Goal: Task Accomplishment & Management: Use online tool/utility

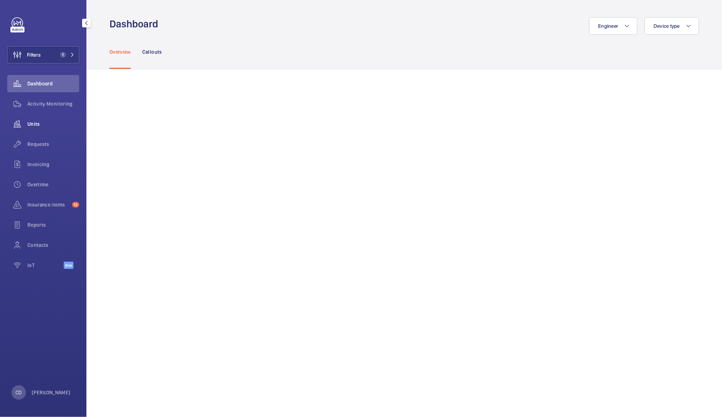
click at [31, 122] on span "Units" at bounding box center [53, 123] width 52 height 7
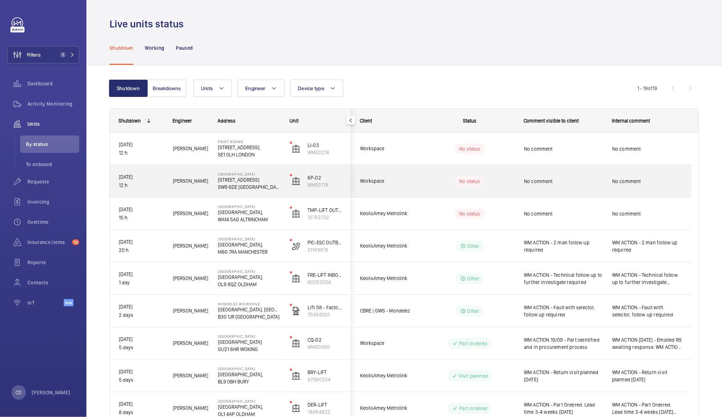
click at [574, 181] on span "No comment" at bounding box center [563, 181] width 79 height 7
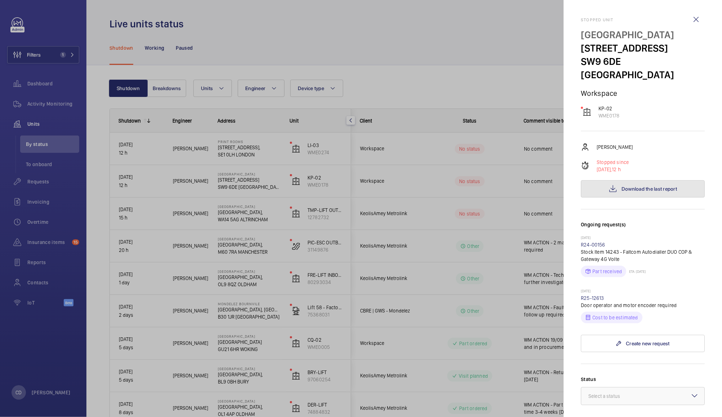
click at [640, 181] on button "Download the last report" at bounding box center [643, 188] width 124 height 17
click at [498, 56] on div at bounding box center [361, 208] width 722 height 417
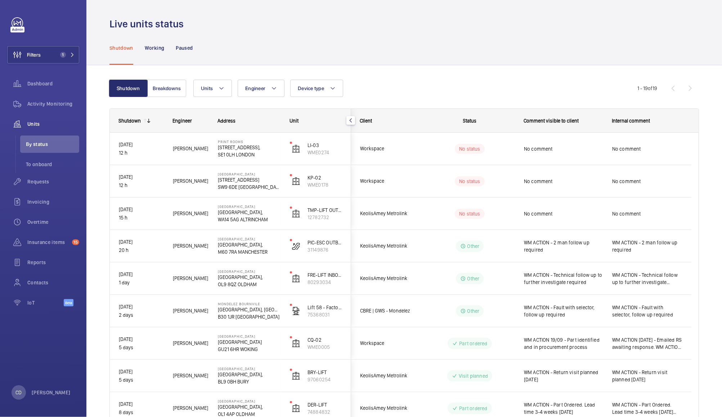
click at [635, 150] on span "No comment" at bounding box center [647, 148] width 70 height 7
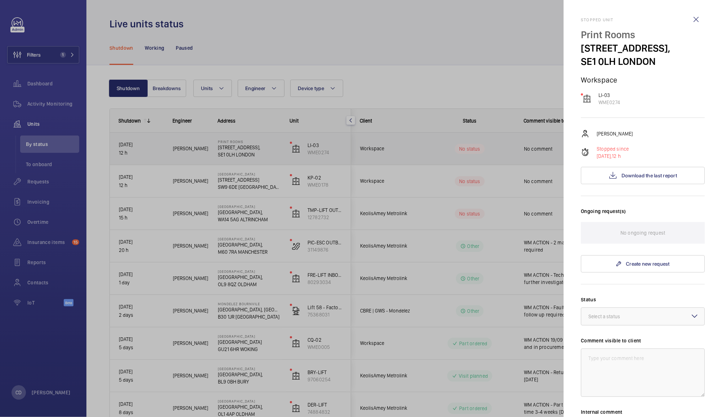
click at [465, 298] on div at bounding box center [361, 208] width 722 height 417
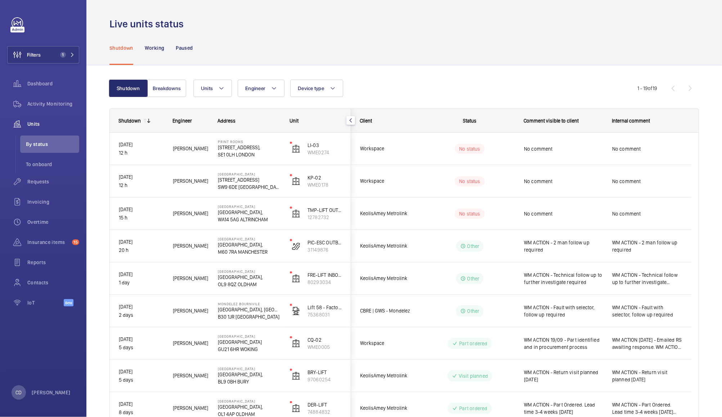
click at [586, 218] on div "No comment" at bounding box center [563, 213] width 79 height 17
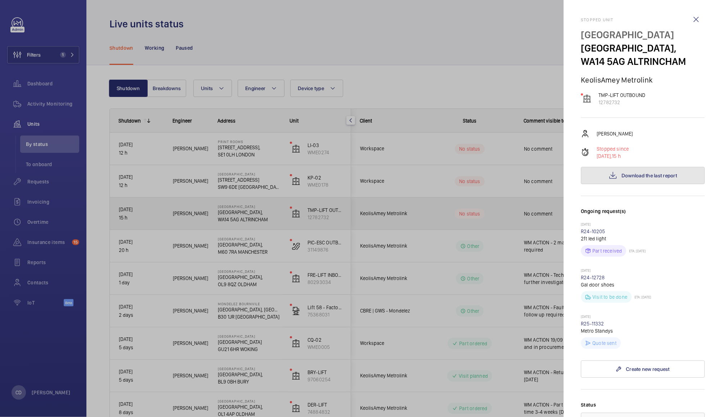
click at [656, 178] on span "Download the last report" at bounding box center [649, 175] width 55 height 6
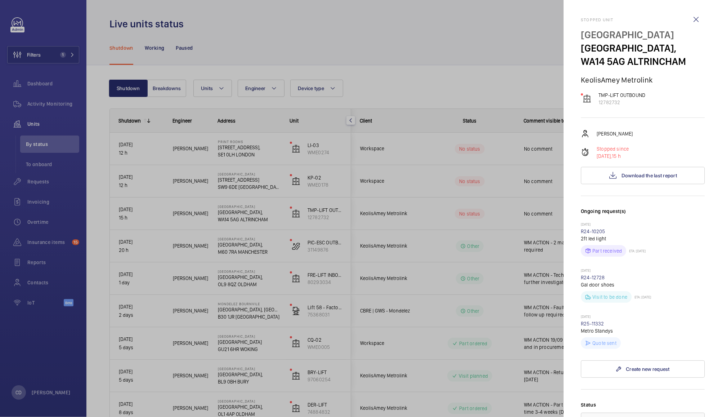
click at [485, 84] on div at bounding box center [361, 208] width 722 height 417
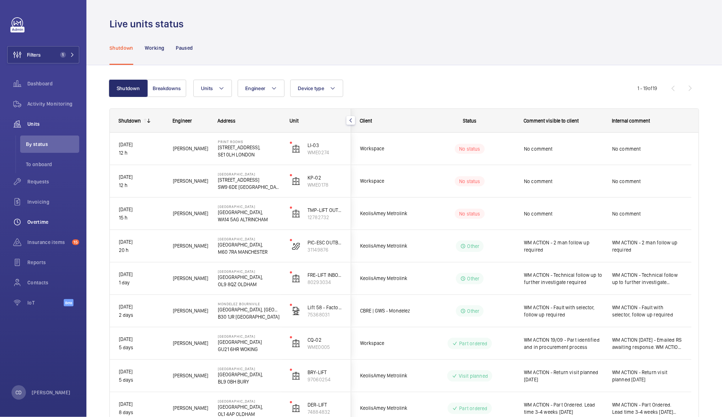
click at [38, 221] on span "Overtime" at bounding box center [53, 221] width 52 height 7
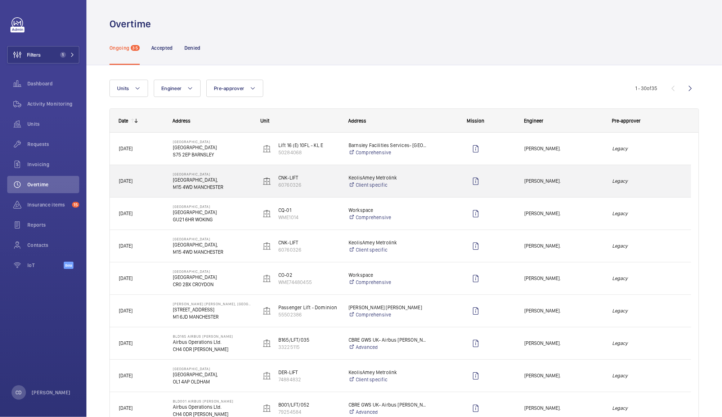
click at [588, 183] on span "[PERSON_NAME]." at bounding box center [563, 181] width 79 height 8
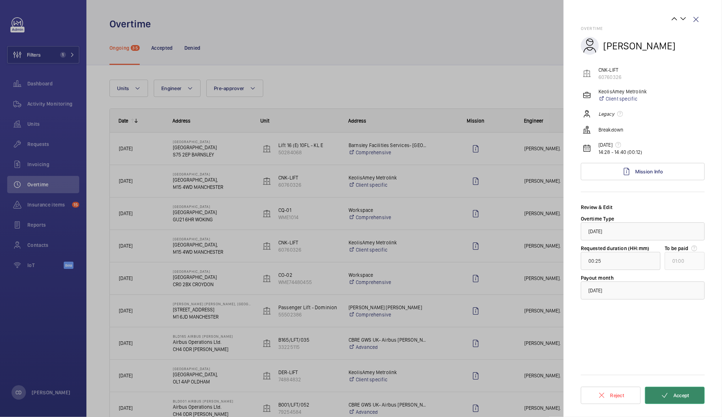
click at [677, 395] on span "Accept" at bounding box center [681, 395] width 16 height 6
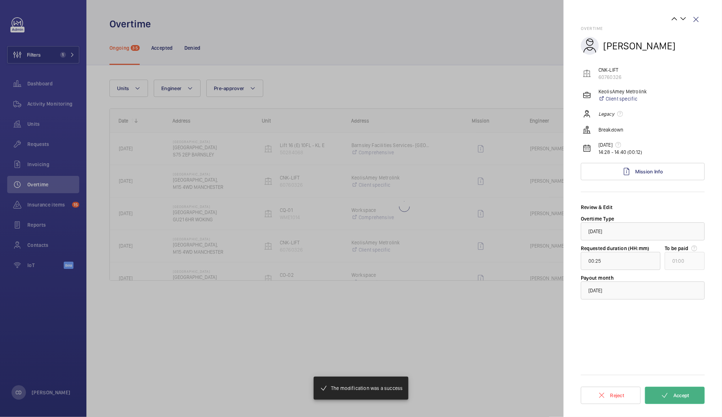
type input "04:03"
type input "05:00"
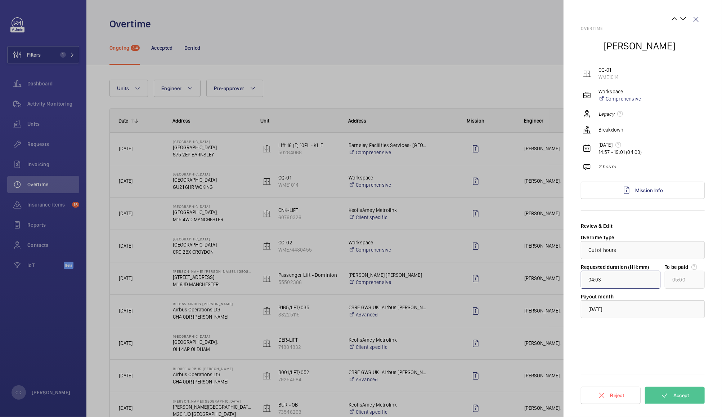
drag, startPoint x: 606, startPoint y: 280, endPoint x: 580, endPoint y: 278, distance: 26.3
click at [580, 278] on mat-sidenav "Overtime [PERSON_NAME] CQ-01 WME1014 Workspace Comprehensive Legacy Breakdown […" at bounding box center [643, 208] width 158 height 417
click at [597, 281] on input "04:03" at bounding box center [621, 279] width 80 height 18
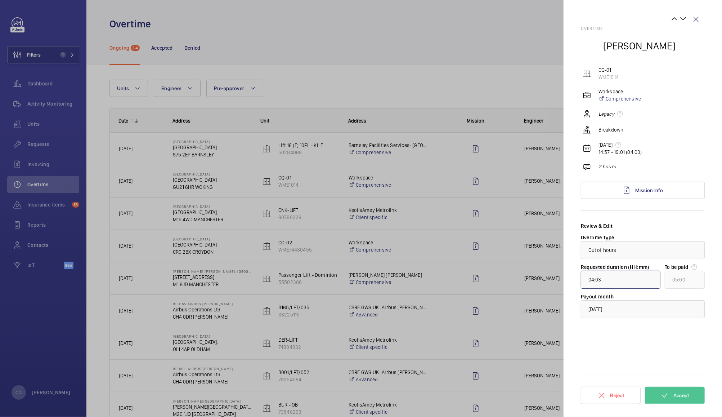
click at [609, 277] on input "04:03" at bounding box center [621, 279] width 80 height 18
click at [592, 281] on input "04:03" at bounding box center [621, 279] width 80 height 18
click at [686, 386] on button "Accept" at bounding box center [675, 394] width 60 height 17
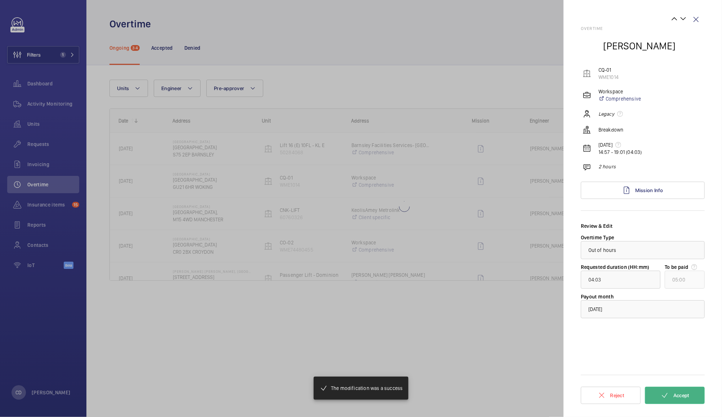
type input "01:53"
type input "02:00"
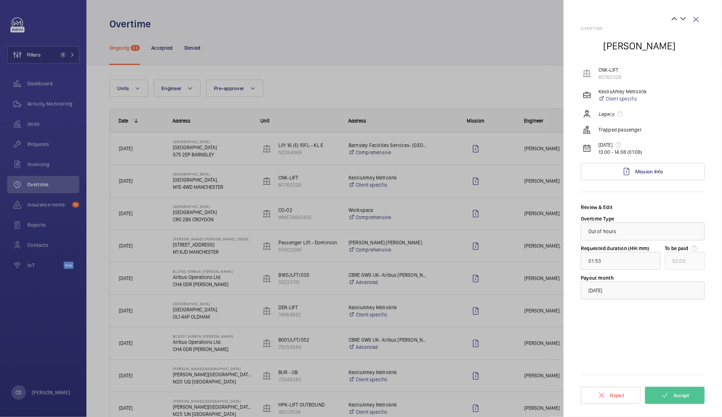
click at [440, 47] on div at bounding box center [361, 208] width 722 height 417
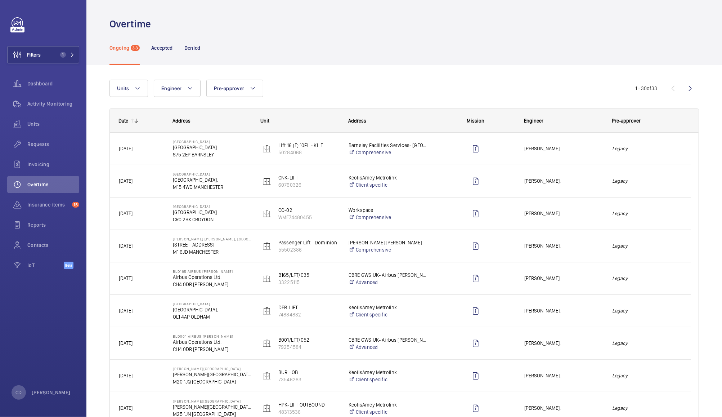
click at [640, 188] on div "Legacy" at bounding box center [647, 181] width 87 height 23
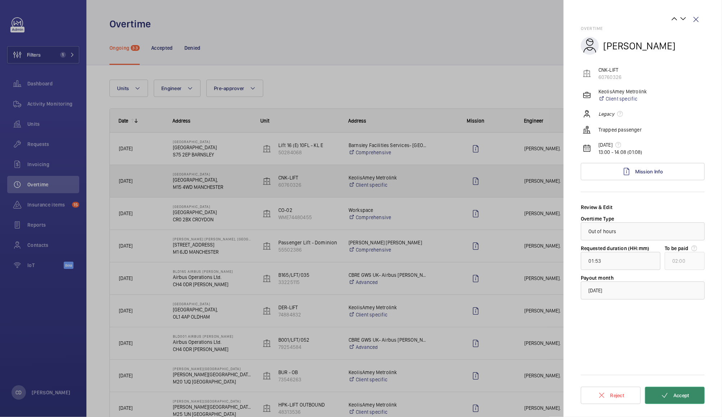
click at [690, 399] on button "Accept" at bounding box center [675, 394] width 60 height 17
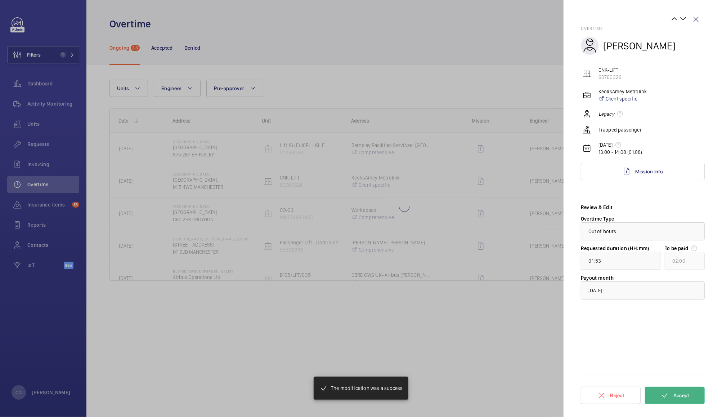
type input "00:11"
type input "01:00"
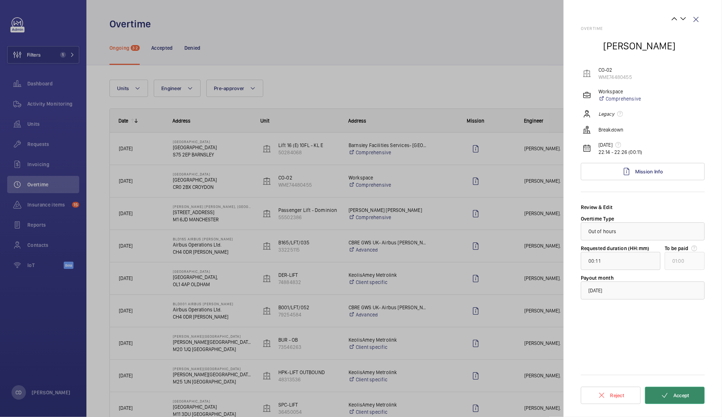
click at [690, 400] on button "Accept" at bounding box center [675, 394] width 60 height 17
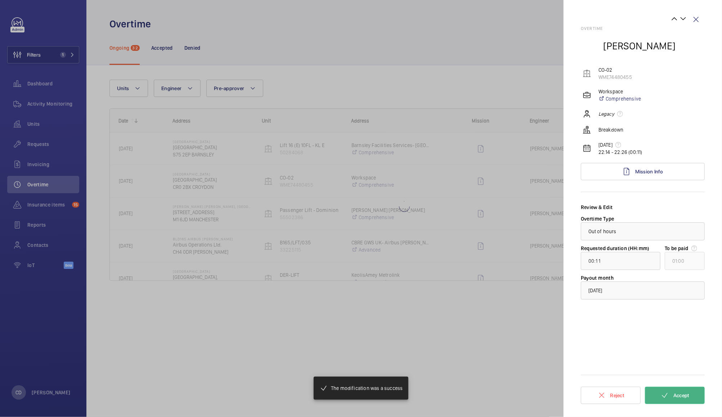
type input "01:05"
type input "02:00"
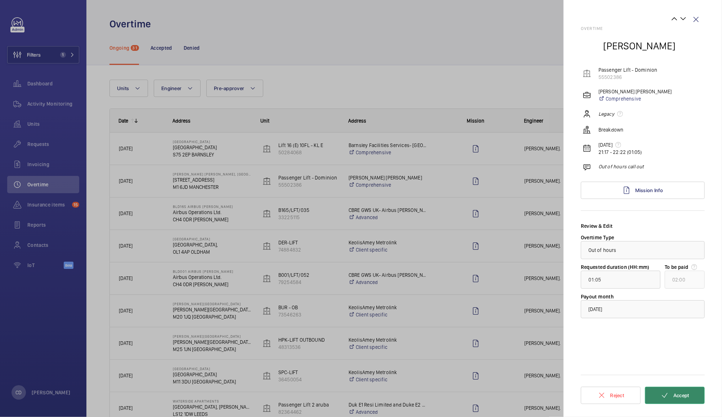
click at [685, 400] on button "Accept" at bounding box center [675, 394] width 60 height 17
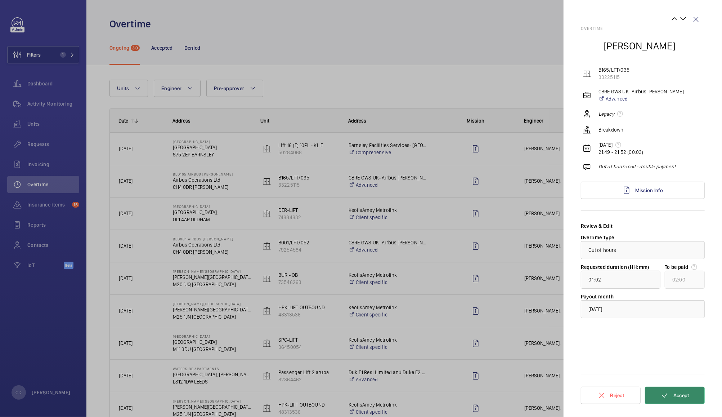
click at [683, 400] on button "Accept" at bounding box center [675, 394] width 60 height 17
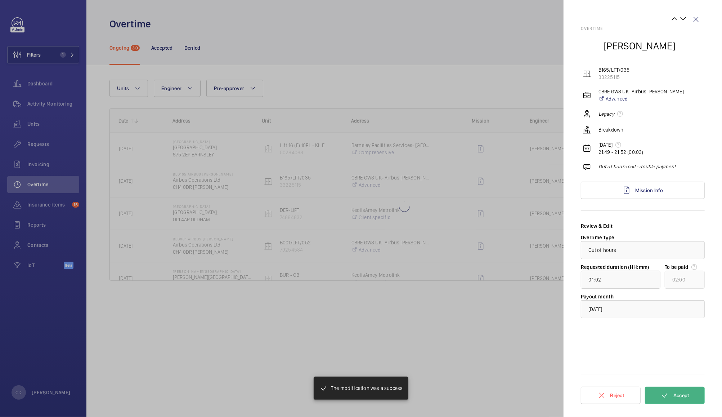
type input "00:57"
type input "01:00"
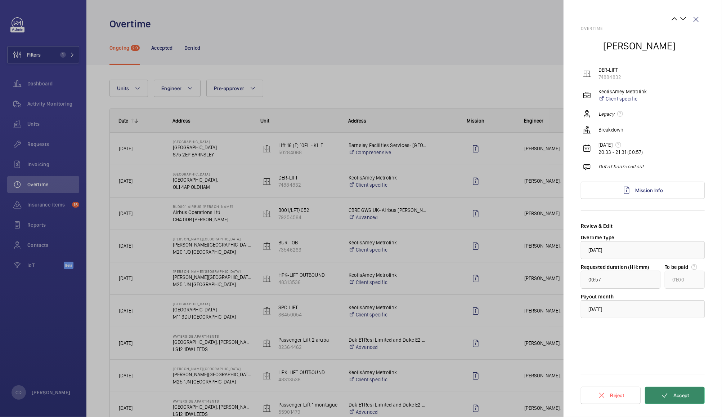
click at [681, 403] on button "Accept" at bounding box center [675, 394] width 60 height 17
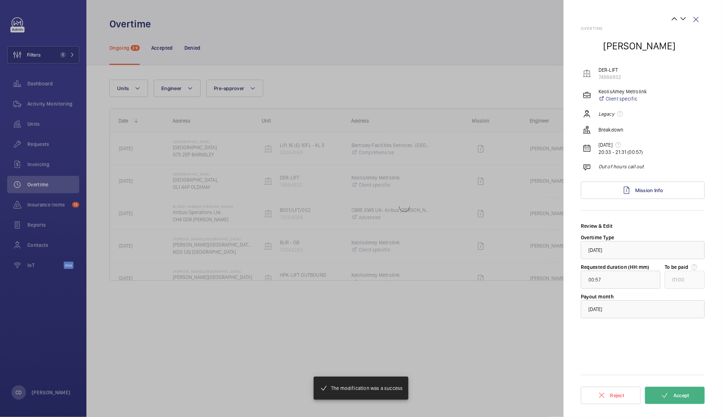
type input "03:01"
type input "04:00"
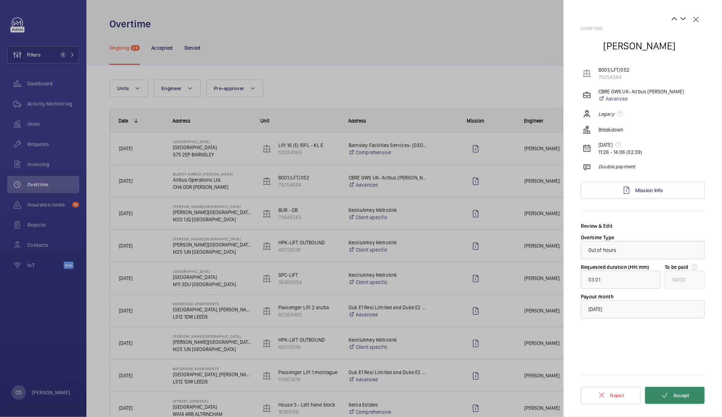
click at [684, 403] on button "Accept" at bounding box center [675, 394] width 60 height 17
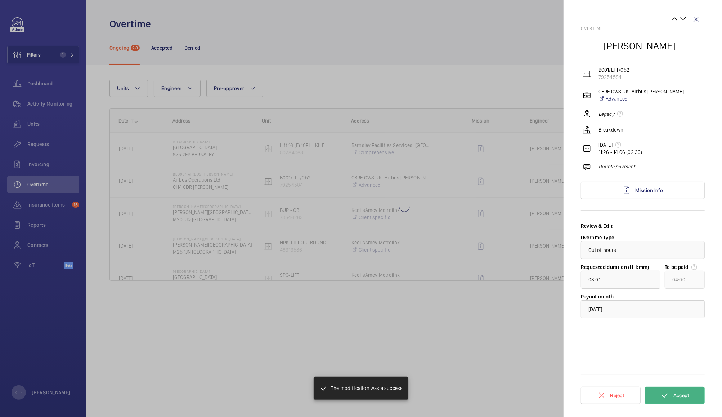
type input "01:01"
type input "02:00"
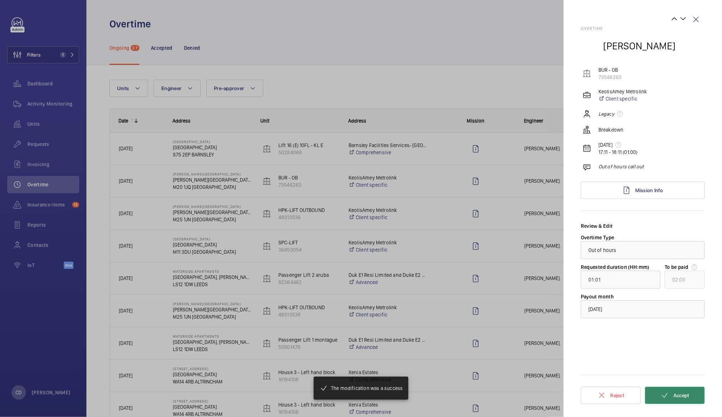
click at [689, 399] on button "Accept" at bounding box center [675, 394] width 60 height 17
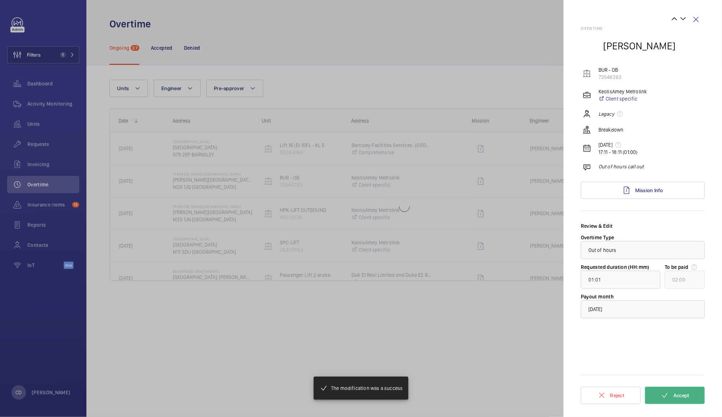
type input "00:23"
type input "01:00"
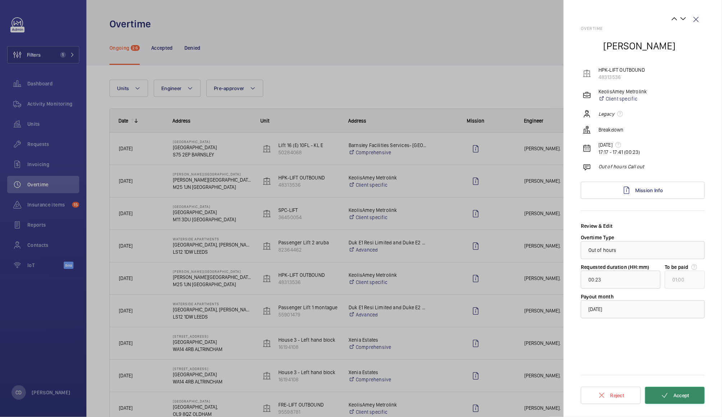
click at [689, 400] on button "Accept" at bounding box center [675, 394] width 60 height 17
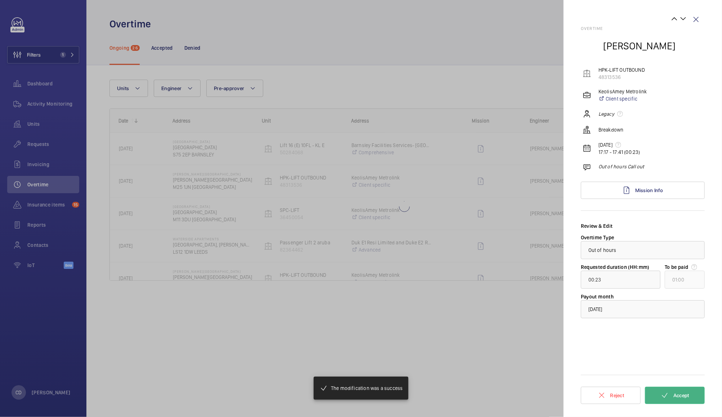
type input "01:20"
type input "02:00"
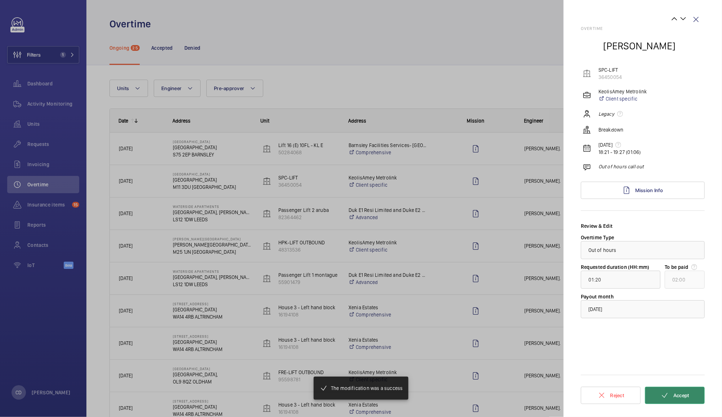
click at [686, 402] on button "Accept" at bounding box center [675, 394] width 60 height 17
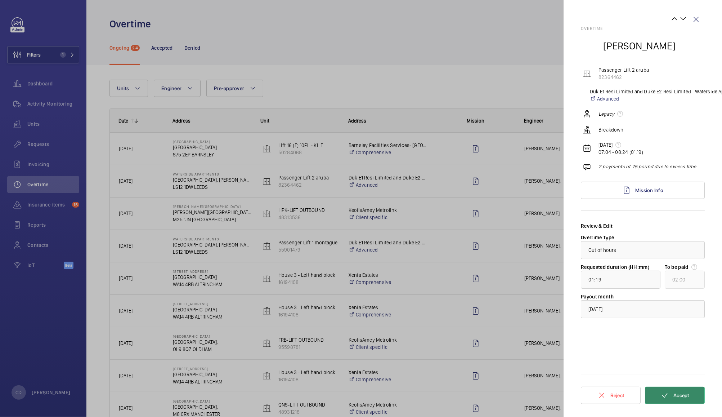
click at [687, 395] on button "Accept" at bounding box center [675, 394] width 60 height 17
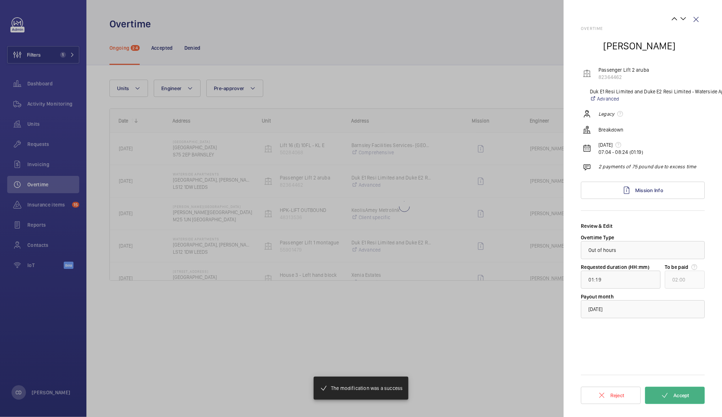
type input "00:01"
type input "01:00"
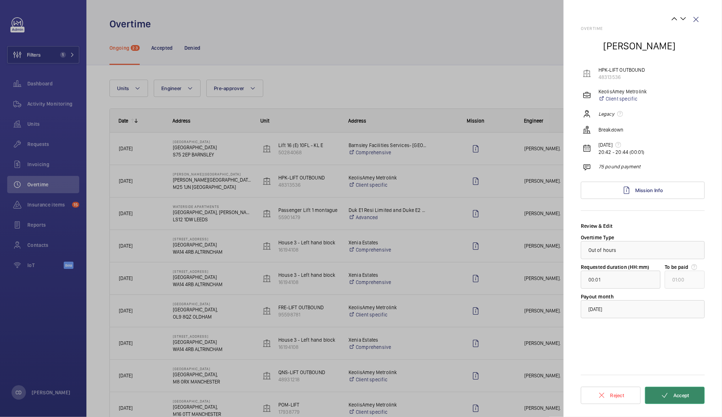
click at [686, 396] on span "Accept" at bounding box center [681, 395] width 16 height 6
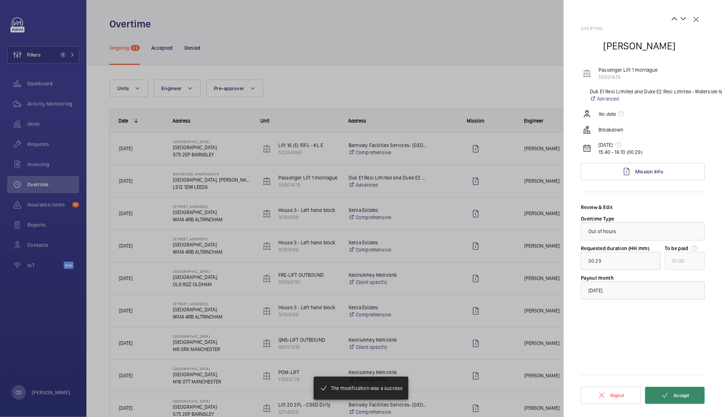
click at [694, 389] on button "Accept" at bounding box center [675, 394] width 60 height 17
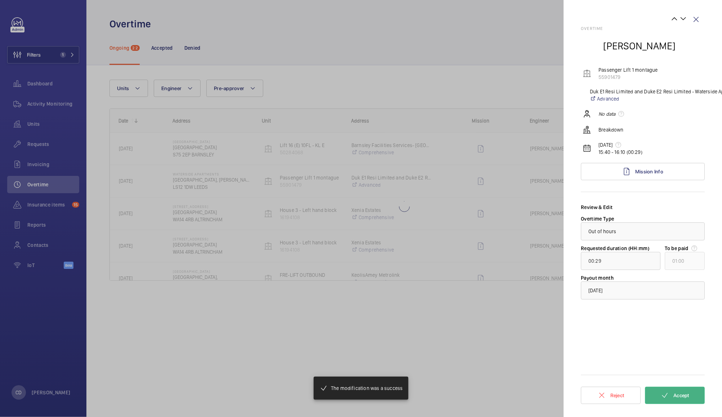
type input "01:02"
type input "02:00"
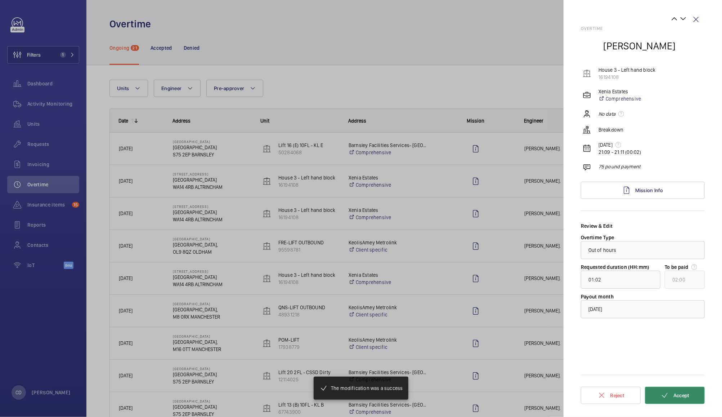
click at [690, 390] on button "Accept" at bounding box center [675, 394] width 60 height 17
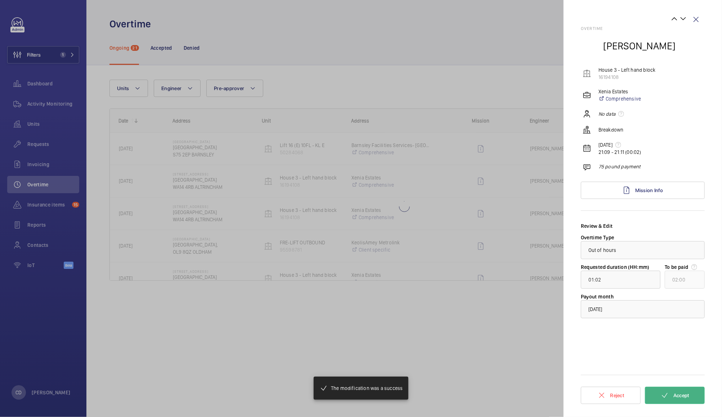
type input "00:02"
type input "01:00"
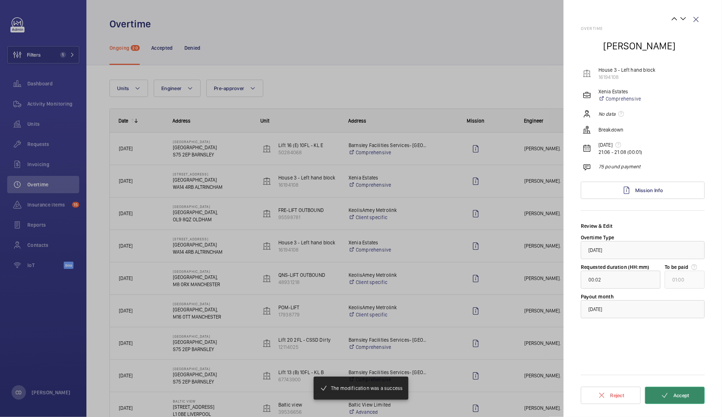
click at [686, 395] on span "Accept" at bounding box center [681, 395] width 16 height 6
click at [683, 396] on span "Accept" at bounding box center [681, 395] width 16 height 6
click at [686, 396] on span "Accept" at bounding box center [681, 395] width 16 height 6
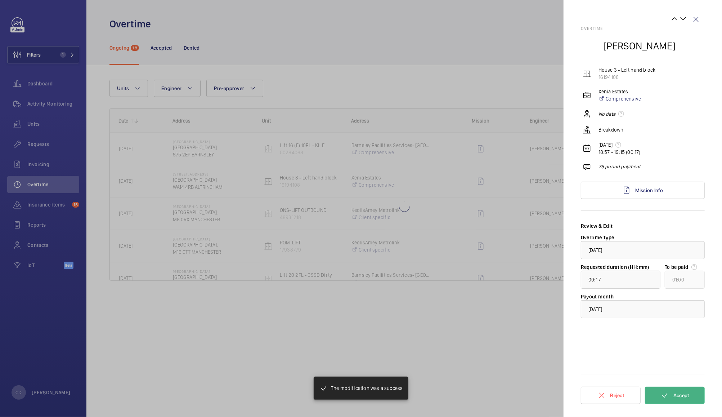
type input "01:45"
type input "02:00"
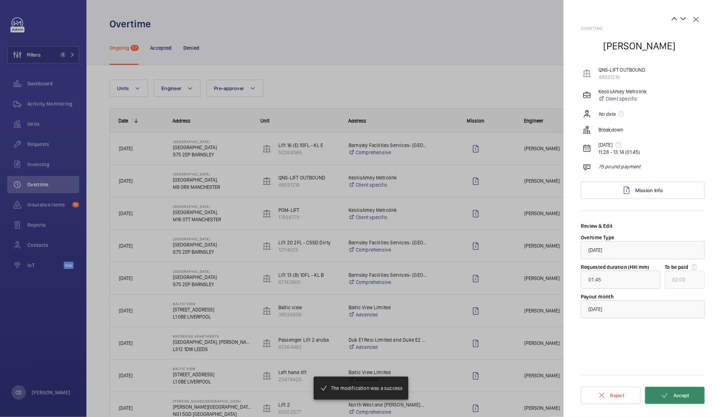
click at [685, 400] on button "Accept" at bounding box center [675, 394] width 60 height 17
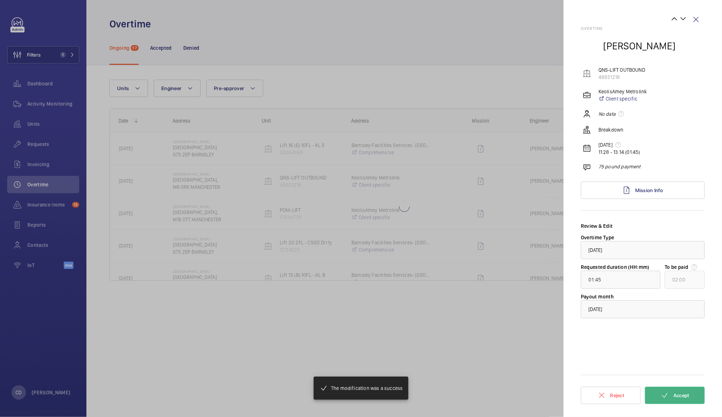
type input "13:48"
type input "14:00"
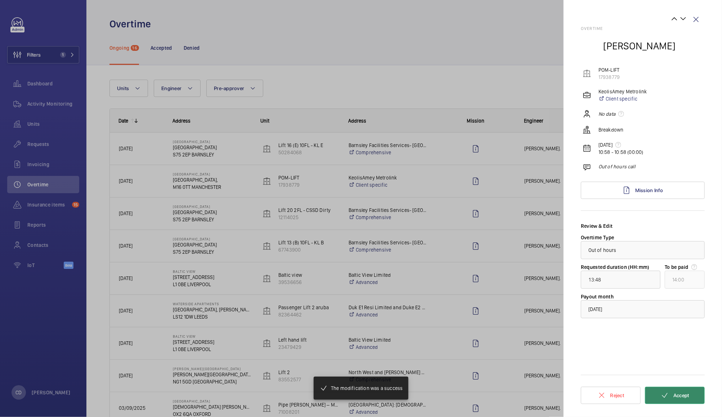
click at [680, 400] on button "Accept" at bounding box center [675, 394] width 60 height 17
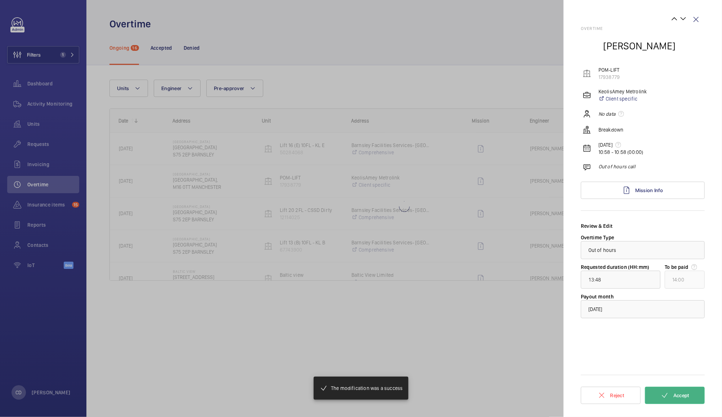
type input "02:45"
type input "03:00"
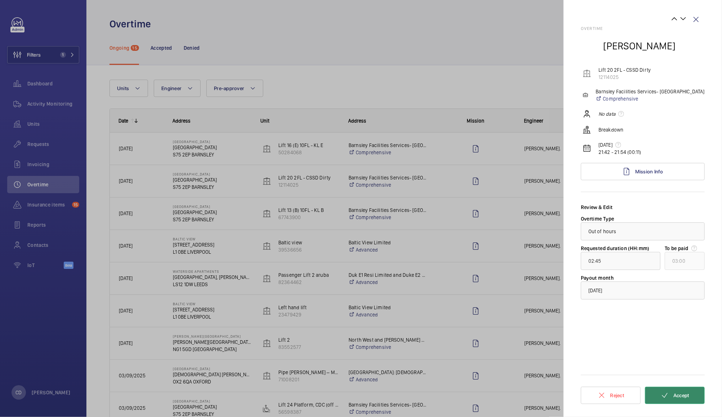
click at [689, 395] on span "Accept" at bounding box center [681, 395] width 16 height 6
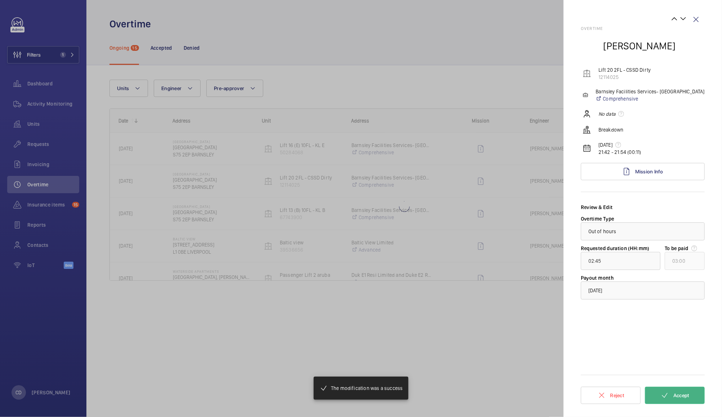
type input "01:15"
type input "02:00"
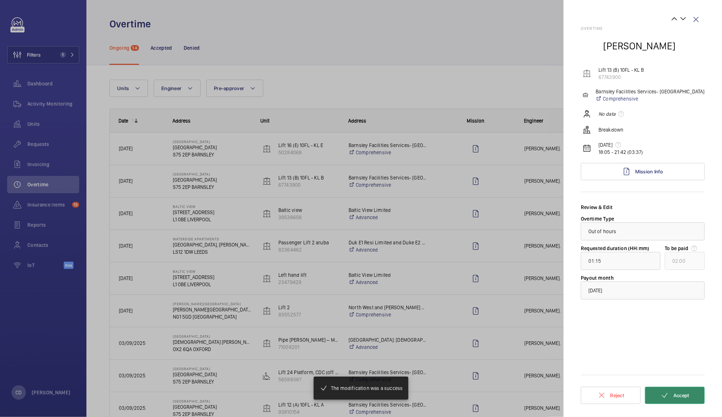
click at [685, 399] on button "Accept" at bounding box center [675, 394] width 60 height 17
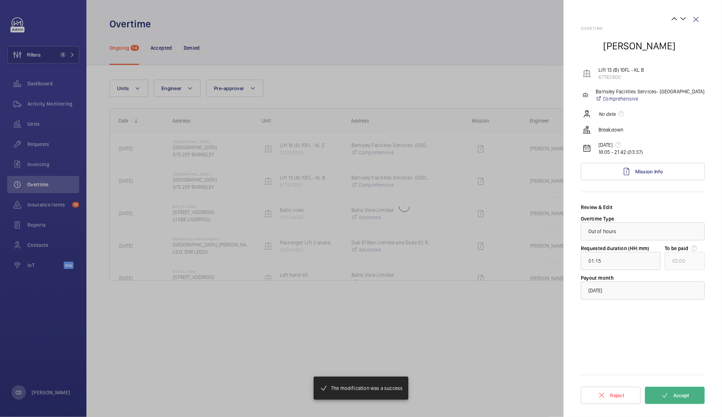
type input "00:48"
type input "01:00"
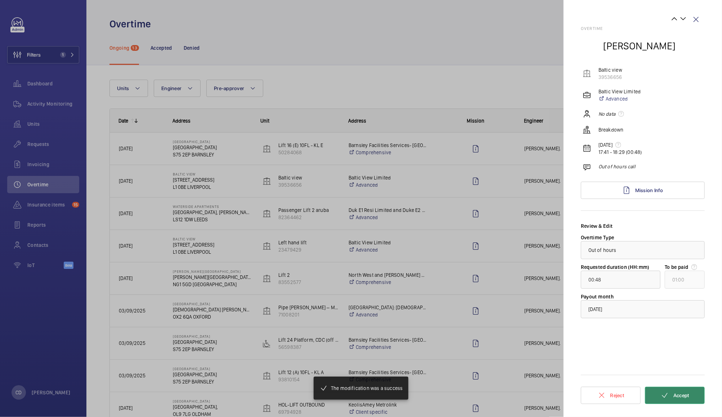
click at [690, 396] on button "Accept" at bounding box center [675, 394] width 60 height 17
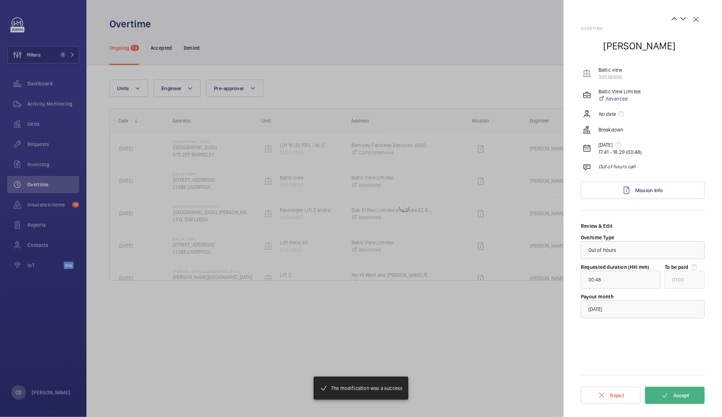
type input "01:31"
type input "02:00"
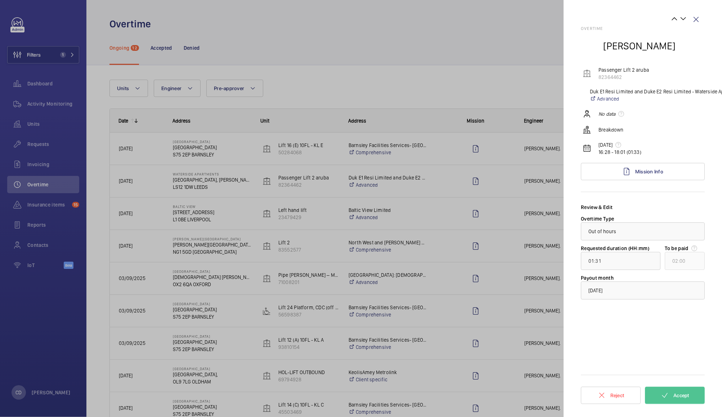
click at [480, 278] on div at bounding box center [361, 208] width 722 height 417
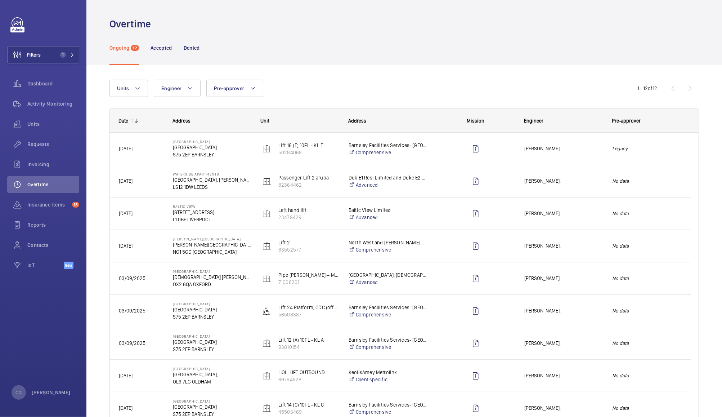
click at [658, 177] on em "No data" at bounding box center [647, 181] width 70 height 8
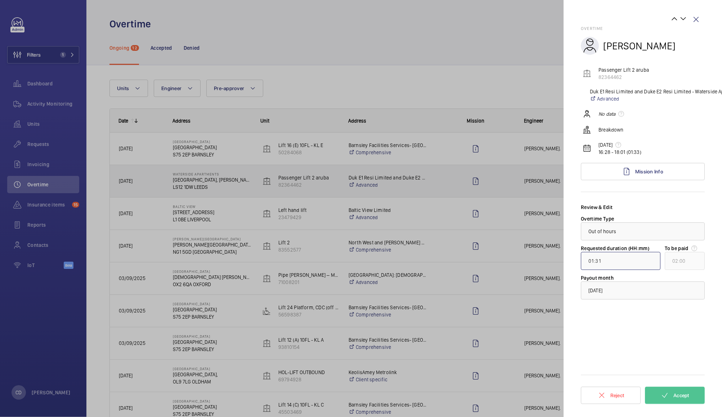
click at [600, 261] on input "01:31" at bounding box center [621, 261] width 80 height 18
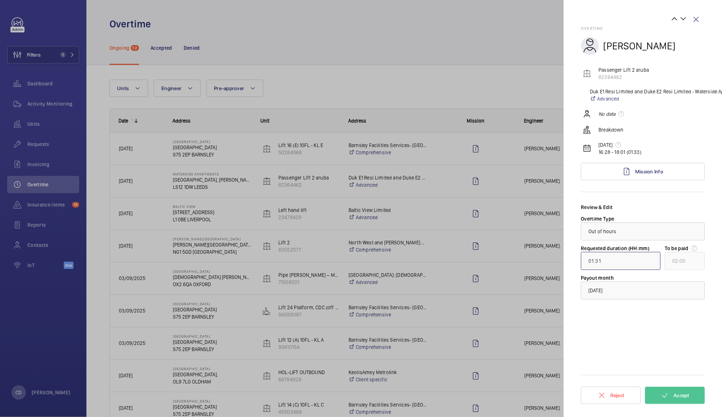
click at [603, 261] on input "01:31" at bounding box center [621, 261] width 80 height 18
type input "01:00"
type input "01:10"
type input "02:00"
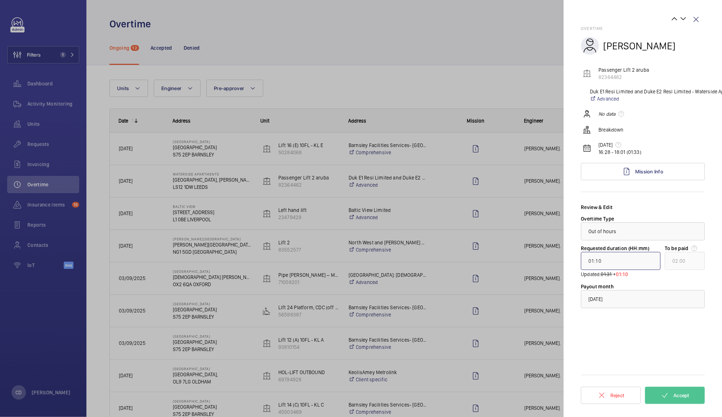
type input "01:00"
type input "01:10"
type input "02:00"
type input "01:00"
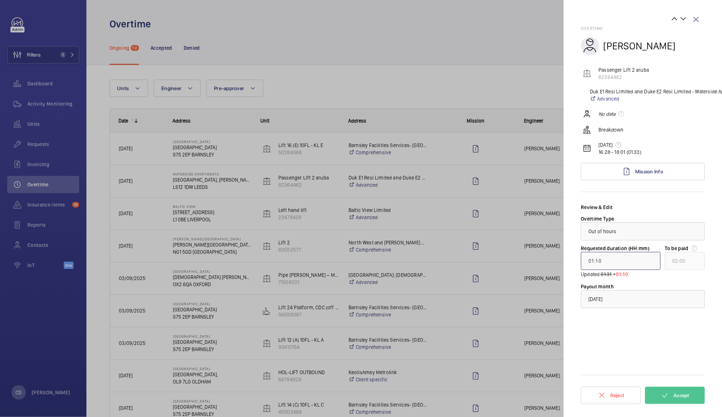
type input "01:00"
type input "01:50"
type input "02:00"
type input "01:00"
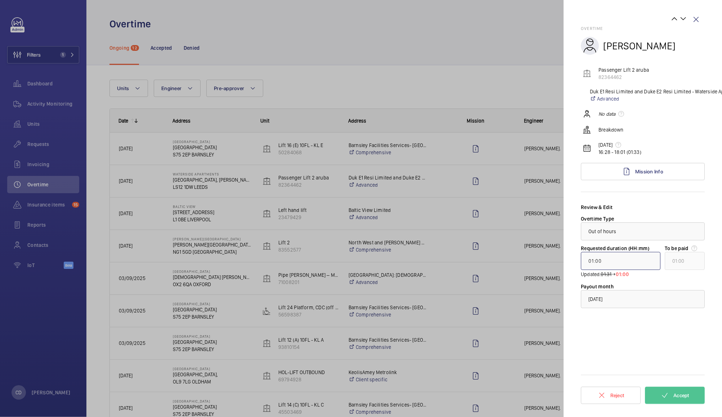
type input "01:01"
type input "02:00"
click at [656, 332] on form "Review & Edit Overtime Type × Out of hours × Requested duration (HH:mm) 01:01 U…" at bounding box center [643, 305] width 124 height 205
click at [691, 386] on button "Accept" at bounding box center [675, 394] width 60 height 17
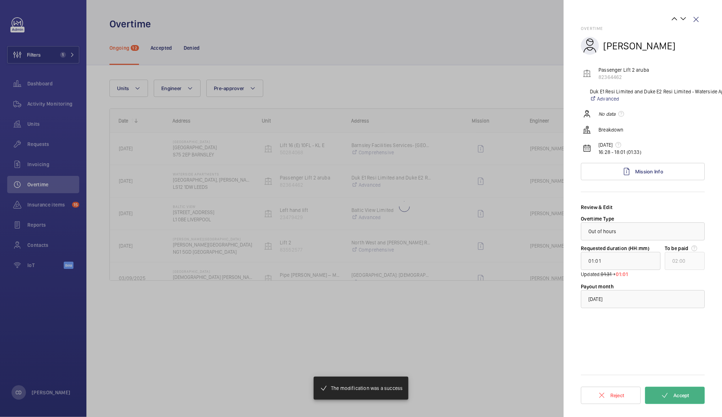
type input "00:28"
type input "01:00"
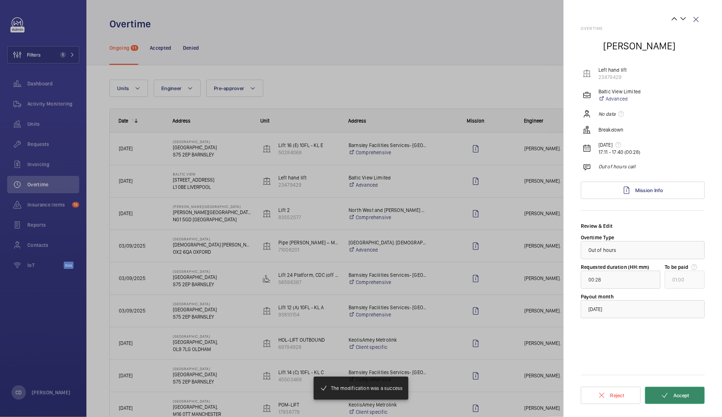
click at [687, 391] on button "Accept" at bounding box center [675, 394] width 60 height 17
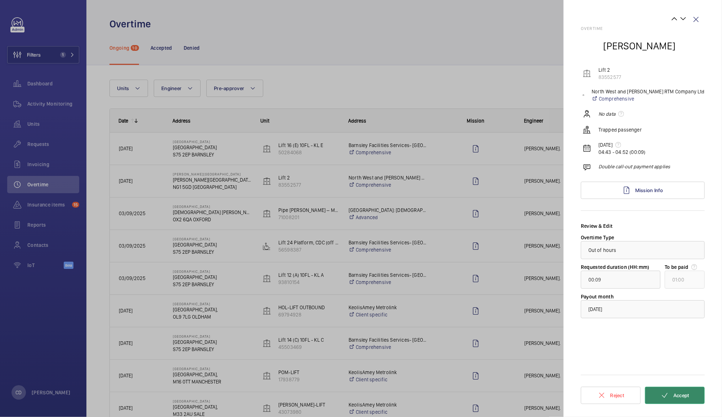
click at [687, 397] on span "Accept" at bounding box center [681, 395] width 16 height 6
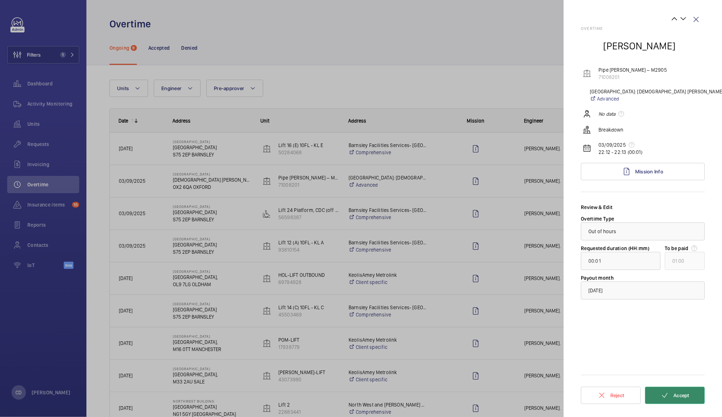
click at [683, 400] on button "Accept" at bounding box center [675, 394] width 60 height 17
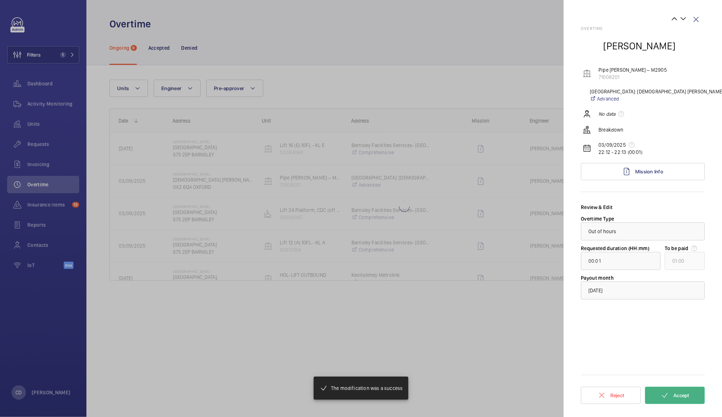
type input "01:13"
type input "02:00"
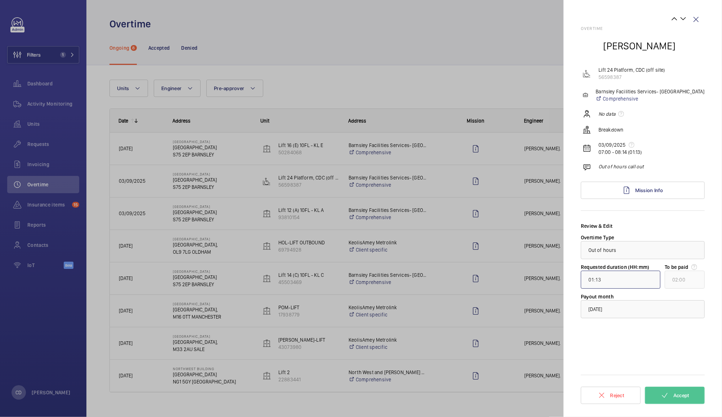
click at [641, 280] on input "01:13" at bounding box center [621, 279] width 80 height 18
click at [599, 279] on input "01:13" at bounding box center [621, 279] width 80 height 18
click at [628, 337] on form "Review & Edit Overtime Type × Out of hours × Requested duration (HH:mm) 01:13 T…" at bounding box center [643, 315] width 124 height 186
click at [609, 363] on form "Review & Edit Overtime Type × Out of hours × Requested duration (HH:mm) 01:13 T…" at bounding box center [643, 315] width 124 height 186
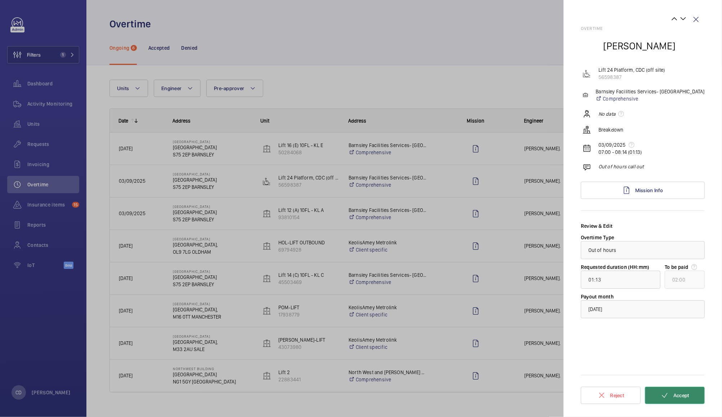
click at [683, 395] on span "Accept" at bounding box center [681, 395] width 16 height 6
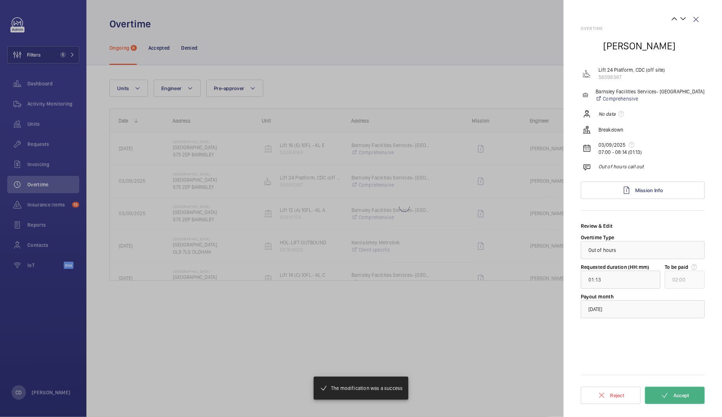
type input "00:53"
type input "01:00"
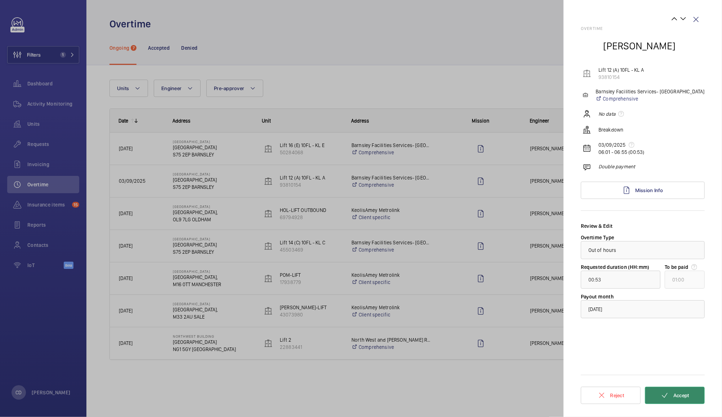
click at [683, 395] on span "Accept" at bounding box center [681, 395] width 16 height 6
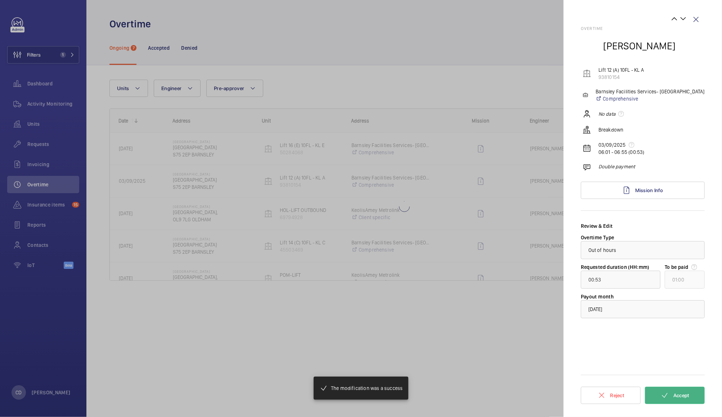
type input "01:10"
type input "02:00"
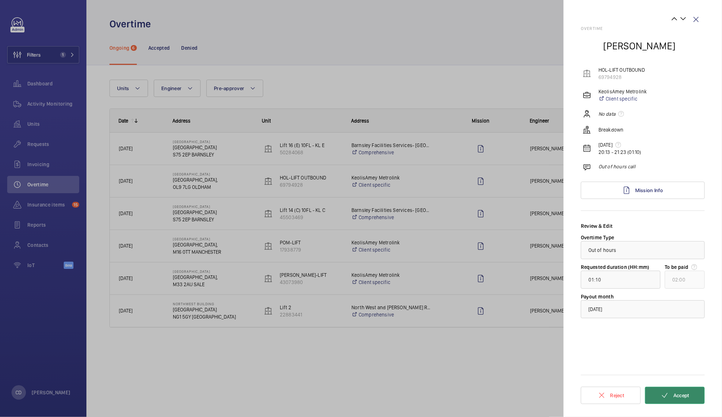
click at [683, 395] on span "Accept" at bounding box center [681, 395] width 16 height 6
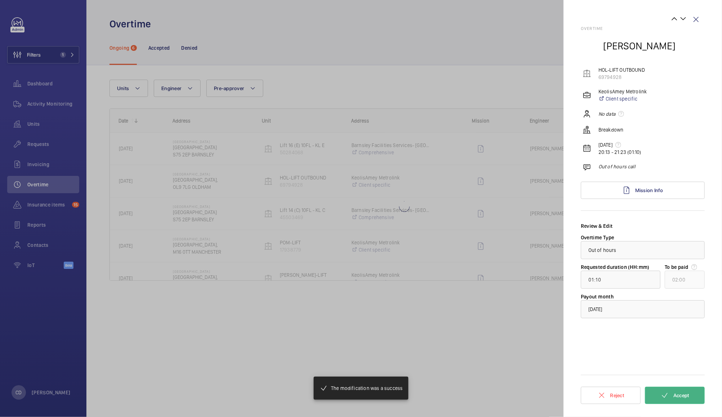
type input "01:18"
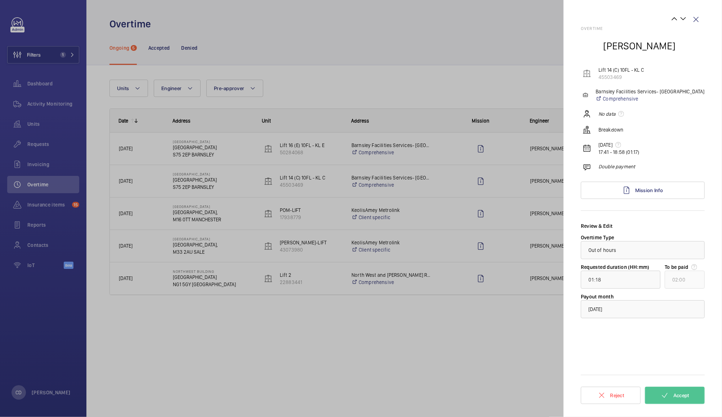
click at [527, 348] on div at bounding box center [361, 208] width 722 height 417
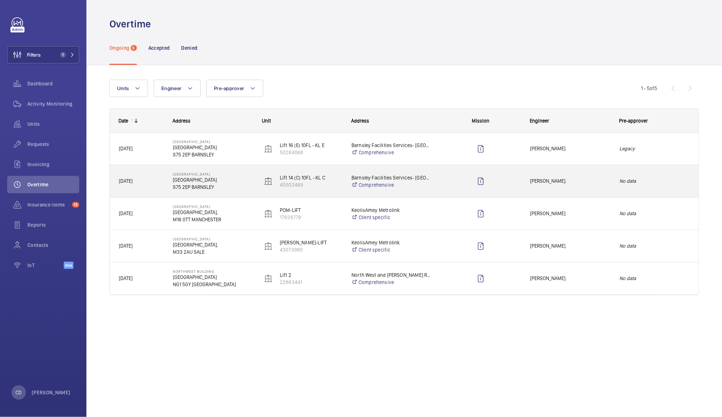
click at [587, 180] on span "[PERSON_NAME]." at bounding box center [570, 181] width 80 height 8
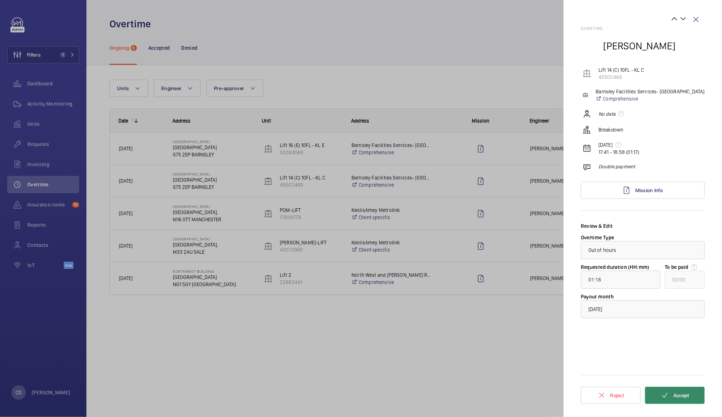
click at [677, 393] on span "Accept" at bounding box center [681, 395] width 16 height 6
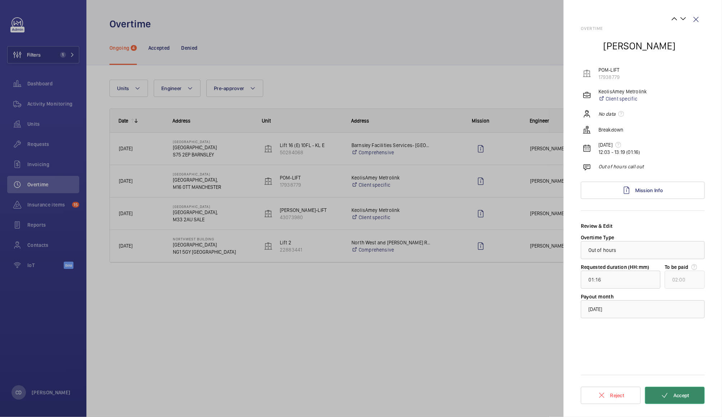
click at [693, 391] on button "Accept" at bounding box center [675, 394] width 60 height 17
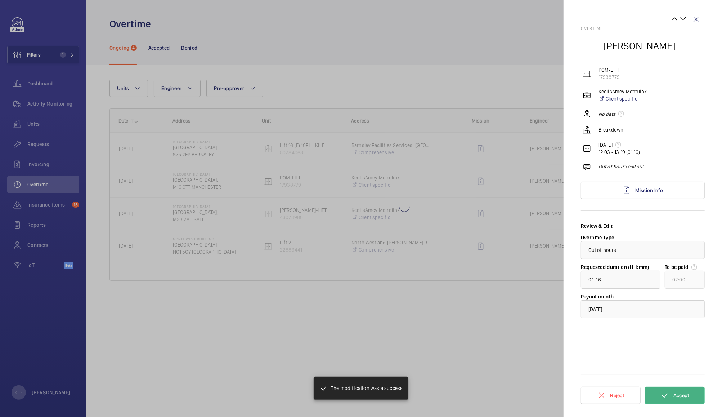
type input "00:50"
type input "01:00"
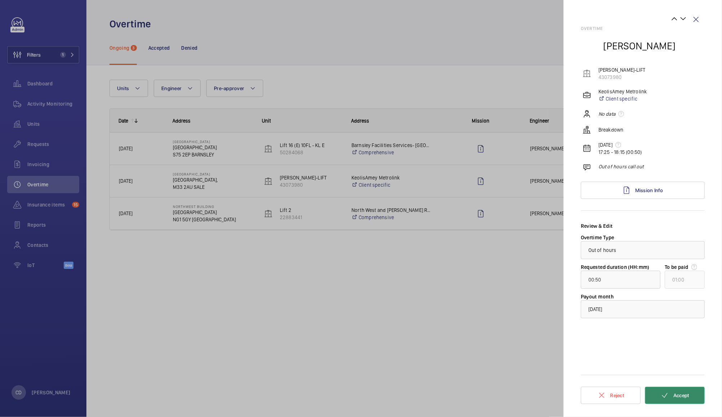
click at [693, 391] on button "Accept" at bounding box center [675, 394] width 60 height 17
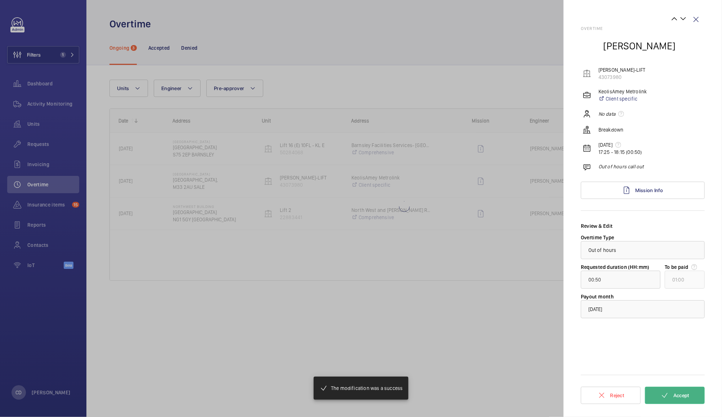
type input "00:27"
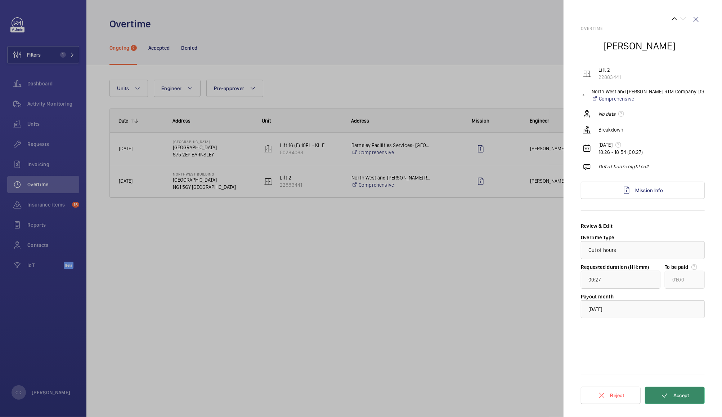
click at [693, 391] on button "Accept" at bounding box center [675, 394] width 60 height 17
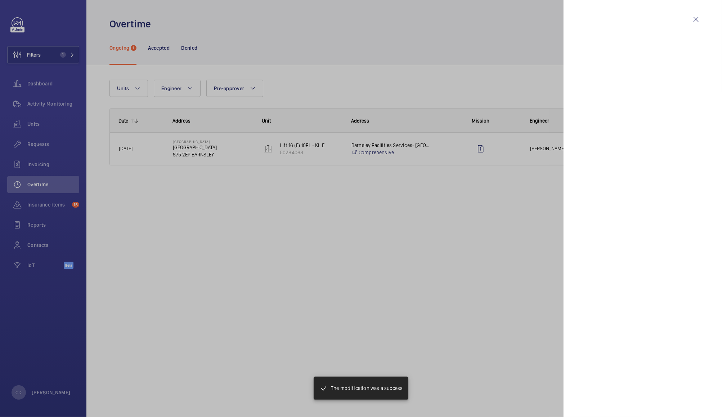
click at [492, 243] on div at bounding box center [361, 208] width 722 height 417
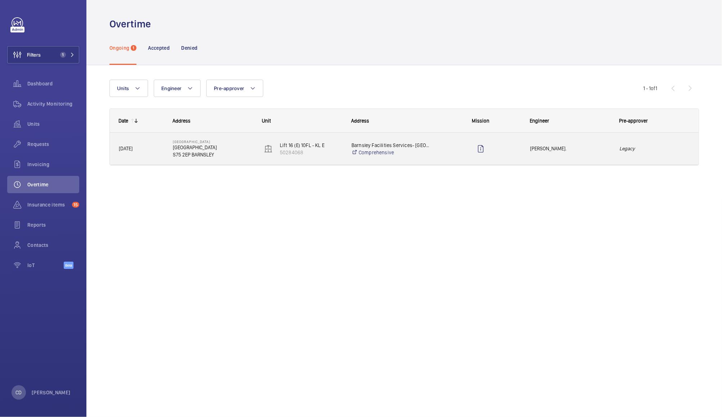
click at [619, 148] on div "Legacy" at bounding box center [655, 148] width 88 height 23
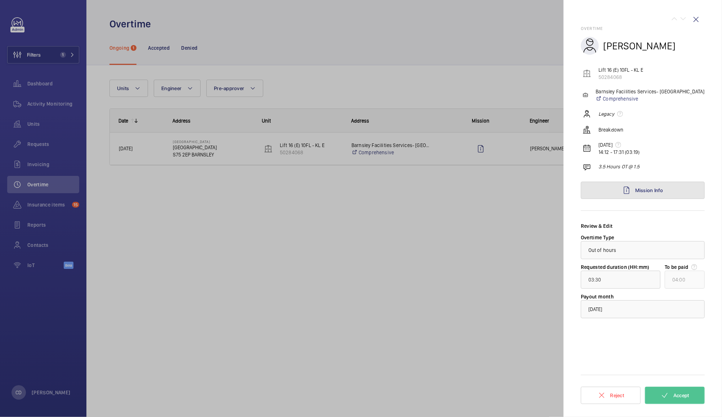
click at [658, 193] on link "Mission Info" at bounding box center [643, 189] width 124 height 17
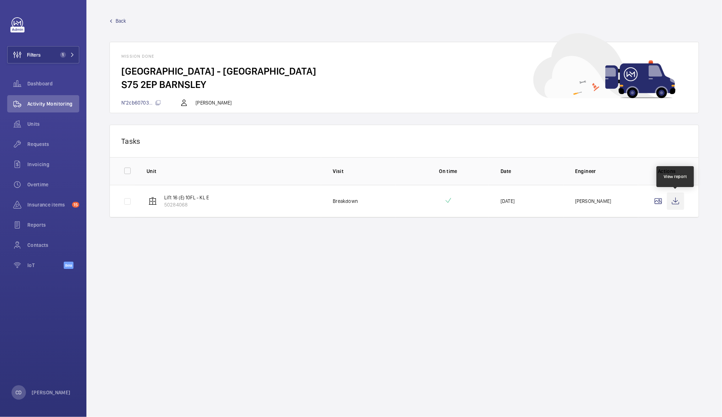
click at [679, 202] on wm-front-icon-button at bounding box center [675, 200] width 17 height 17
click at [38, 85] on span "Dashboard" at bounding box center [53, 83] width 52 height 7
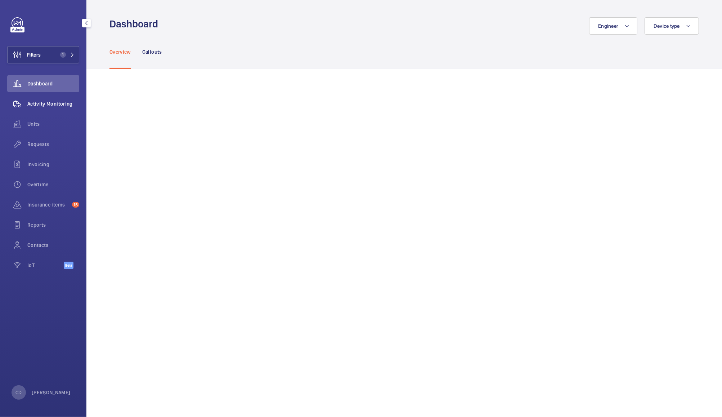
click at [46, 105] on span "Activity Monitoring" at bounding box center [53, 103] width 52 height 7
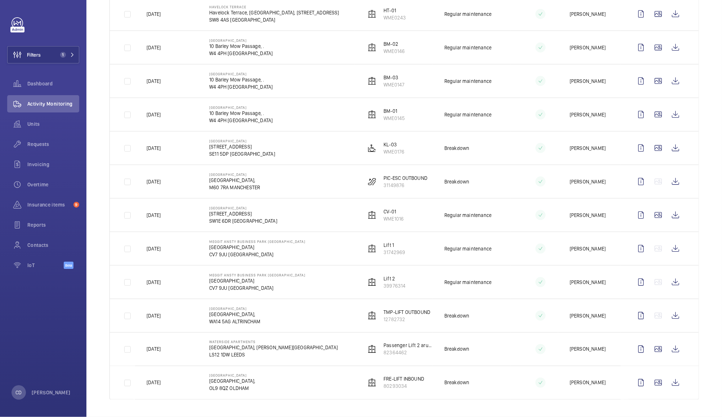
scroll to position [749, 0]
click at [484, 320] on td "Breakdown" at bounding box center [472, 315] width 79 height 33
click at [669, 320] on wm-front-icon-button at bounding box center [675, 315] width 17 height 17
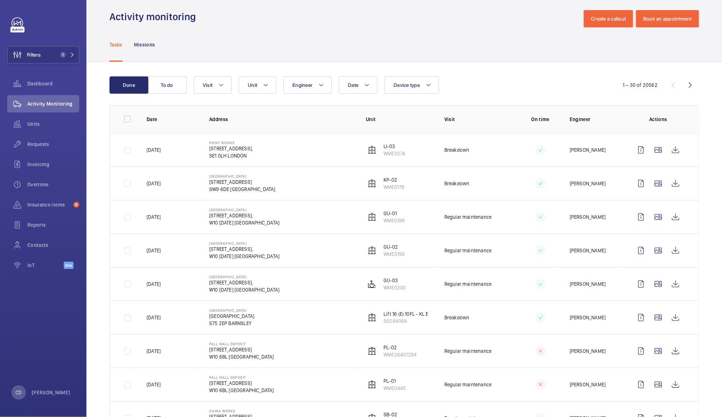
scroll to position [0, 0]
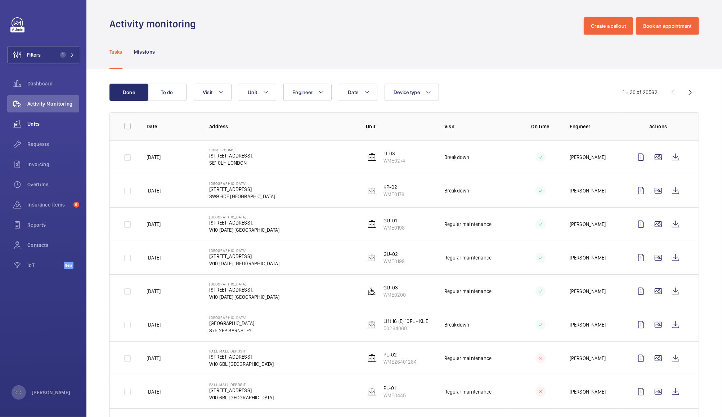
click at [43, 125] on span "Units" at bounding box center [53, 123] width 52 height 7
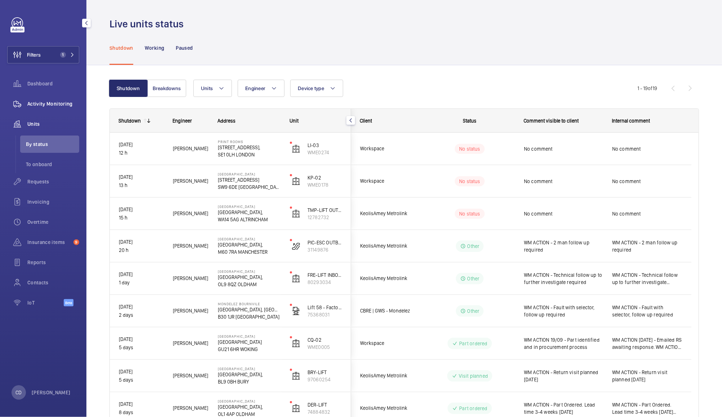
click at [51, 105] on span "Activity Monitoring" at bounding box center [53, 103] width 52 height 7
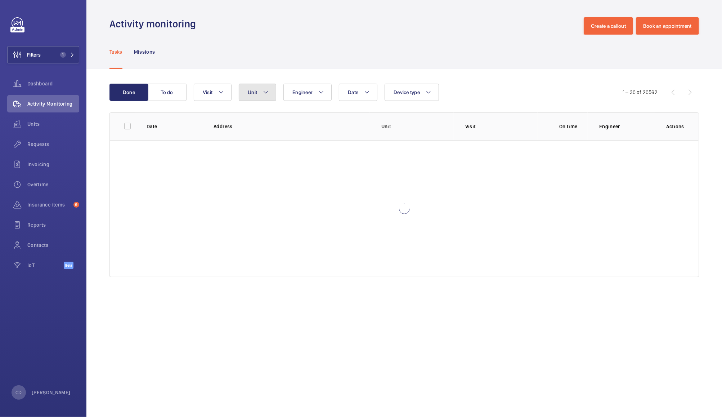
click at [257, 98] on button "Unit" at bounding box center [257, 92] width 37 height 17
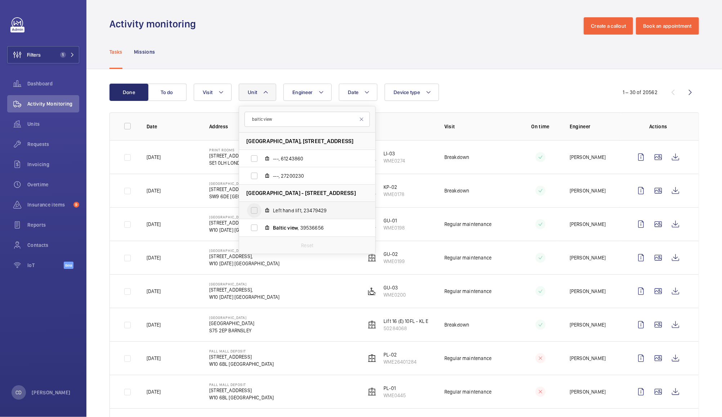
type input "baltic view"
click at [255, 210] on input "Left hand lift, 23479429" at bounding box center [254, 210] width 14 height 14
checkbox input "true"
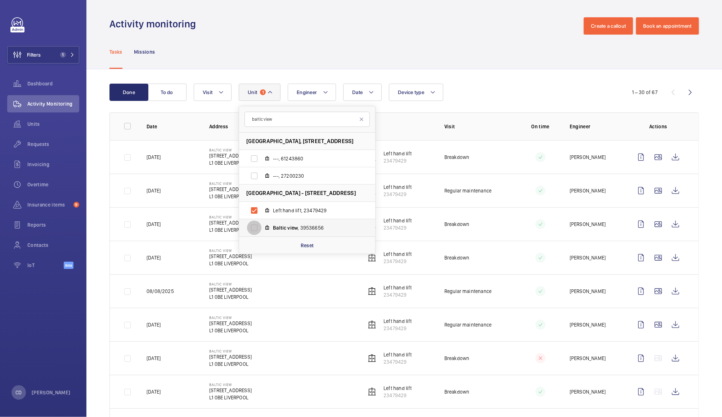
click at [254, 228] on input "Baltic view , 39536656" at bounding box center [254, 227] width 14 height 14
checkbox input "true"
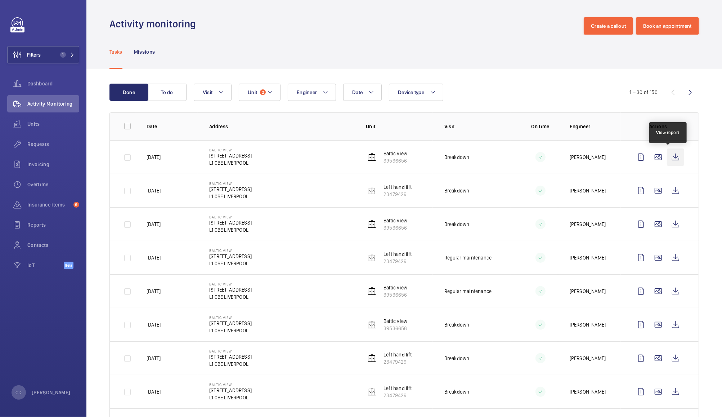
click at [669, 158] on wm-front-icon-button at bounding box center [675, 156] width 17 height 17
click at [667, 189] on wm-front-icon-button at bounding box center [675, 190] width 17 height 17
click at [671, 230] on wm-front-icon-button at bounding box center [675, 223] width 17 height 17
click at [668, 160] on wm-front-icon-button at bounding box center [675, 156] width 17 height 17
click at [667, 193] on wm-front-icon-button at bounding box center [675, 190] width 17 height 17
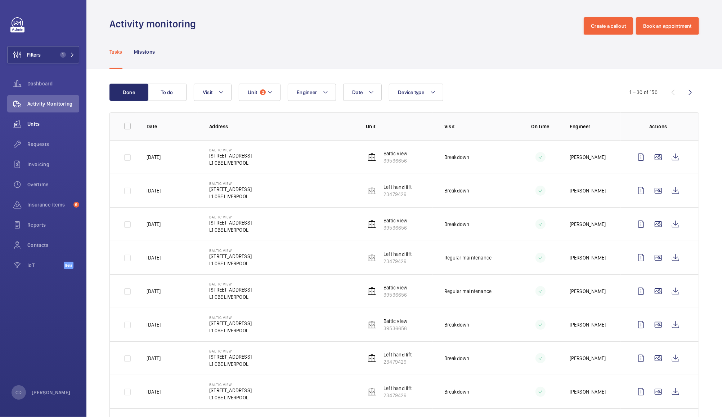
click at [24, 121] on wm-front-icon-button at bounding box center [17, 123] width 20 height 17
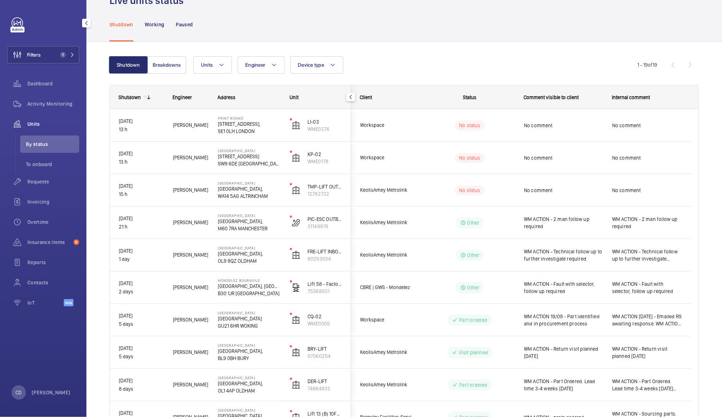
scroll to position [24, 0]
click at [671, 287] on span "WM ACTION - Fault with selector, follow up required" at bounding box center [647, 287] width 70 height 14
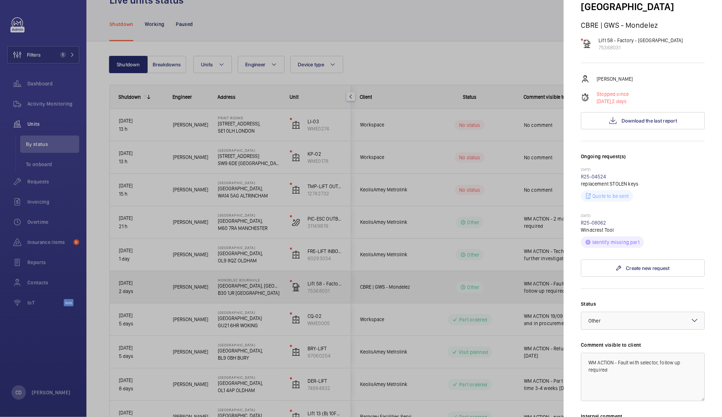
scroll to position [82, 0]
click at [654, 117] on span "Download the last report" at bounding box center [649, 120] width 55 height 6
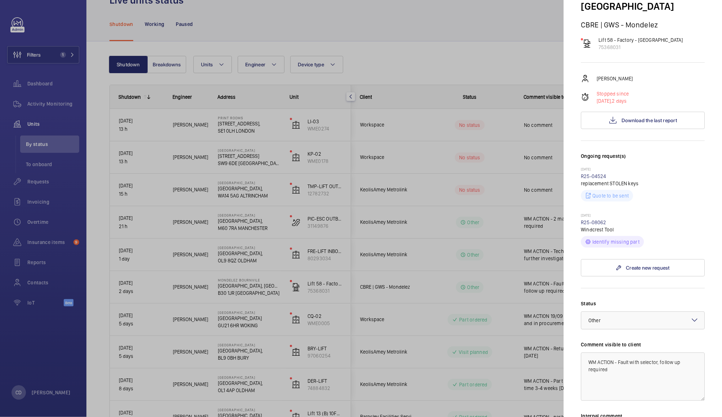
click at [532, 49] on div at bounding box center [361, 208] width 722 height 417
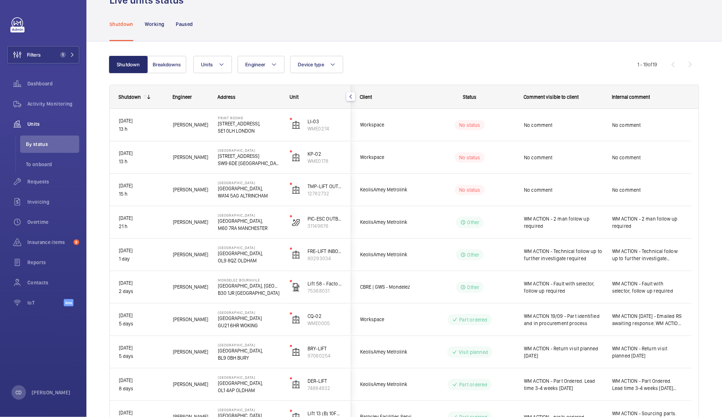
click at [660, 191] on span "No comment" at bounding box center [647, 189] width 70 height 7
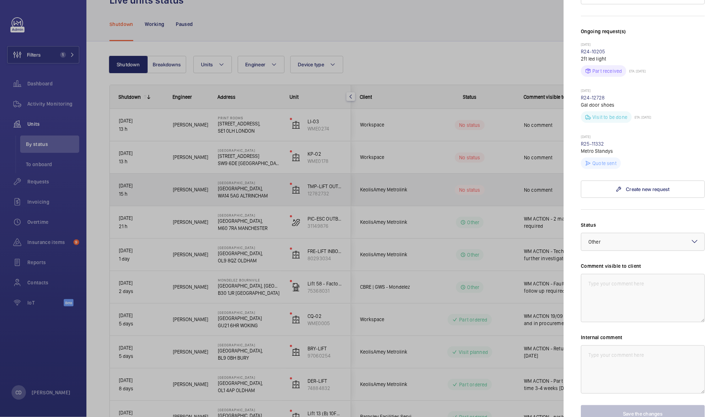
scroll to position [181, 0]
click at [507, 148] on div at bounding box center [361, 208] width 722 height 417
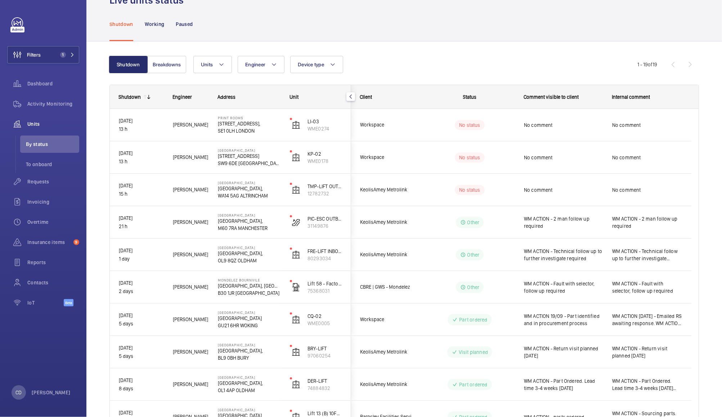
click at [591, 156] on span "No comment" at bounding box center [563, 157] width 79 height 7
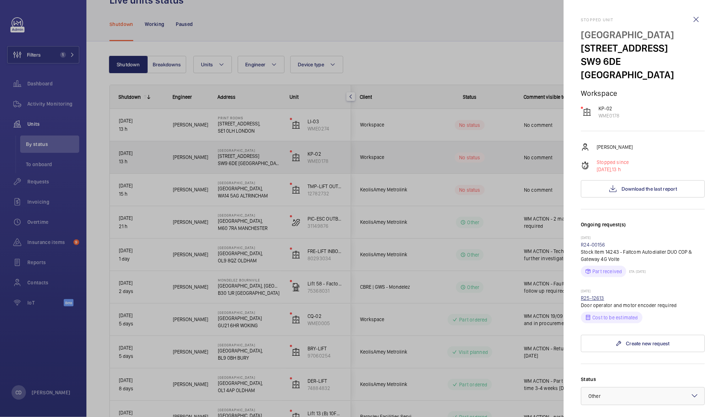
click at [591, 295] on link "R25-12613" at bounding box center [592, 298] width 23 height 6
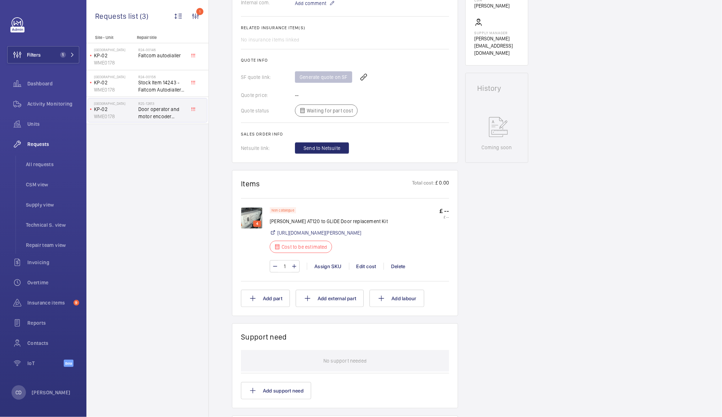
scroll to position [254, 0]
click at [251, 210] on img at bounding box center [252, 216] width 22 height 22
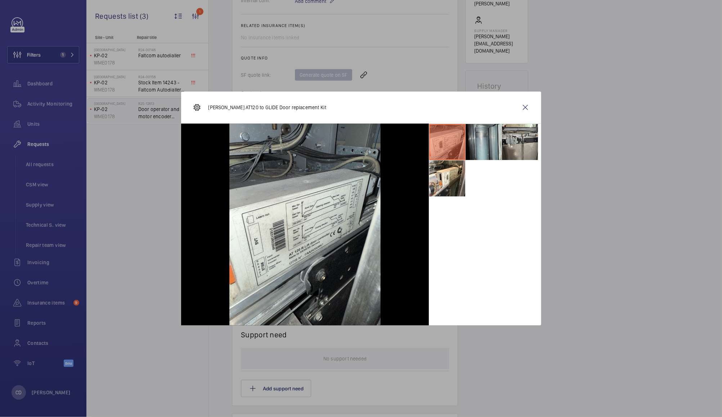
click at [480, 144] on li at bounding box center [484, 142] width 36 height 36
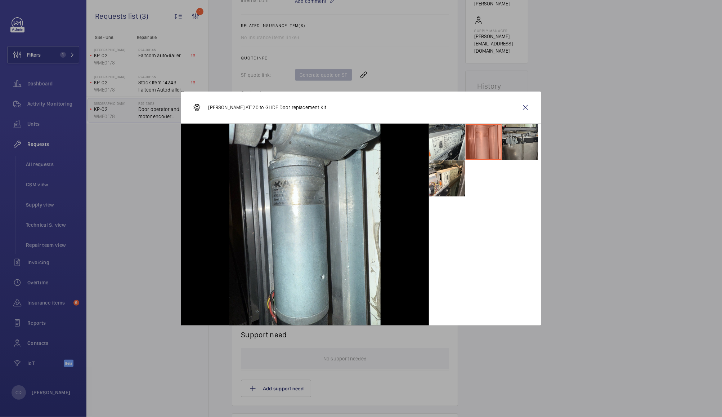
click at [520, 138] on li at bounding box center [520, 142] width 36 height 36
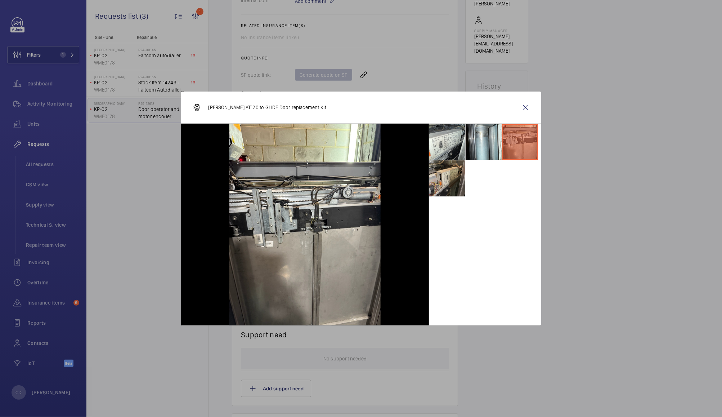
click at [457, 176] on li at bounding box center [447, 178] width 36 height 36
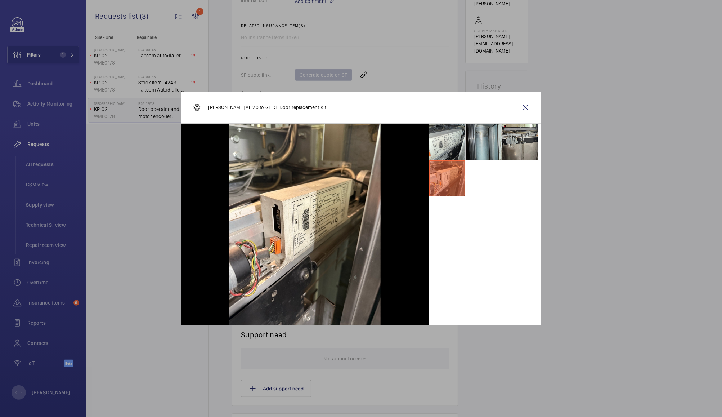
click at [479, 140] on li at bounding box center [484, 142] width 36 height 36
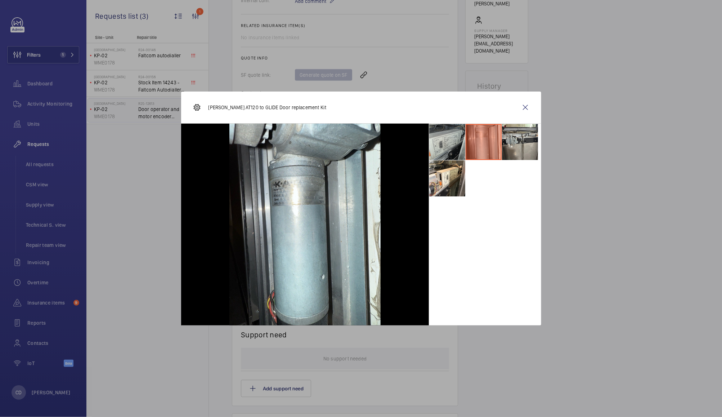
click at [448, 138] on li at bounding box center [447, 142] width 36 height 36
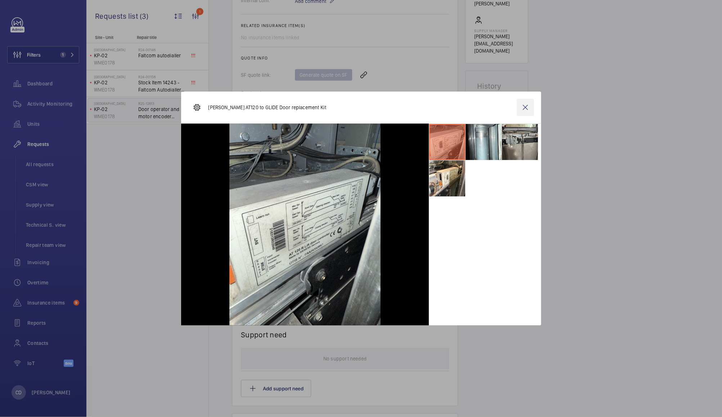
click at [523, 110] on wm-front-icon-button at bounding box center [525, 107] width 17 height 17
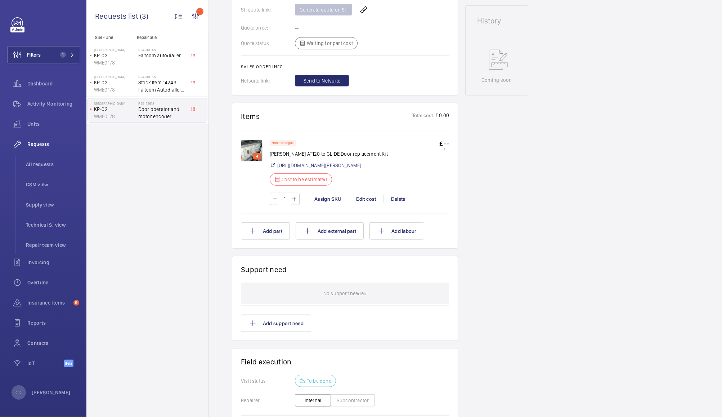
scroll to position [320, 0]
click at [330, 201] on div "Assign SKU" at bounding box center [328, 197] width 42 height 7
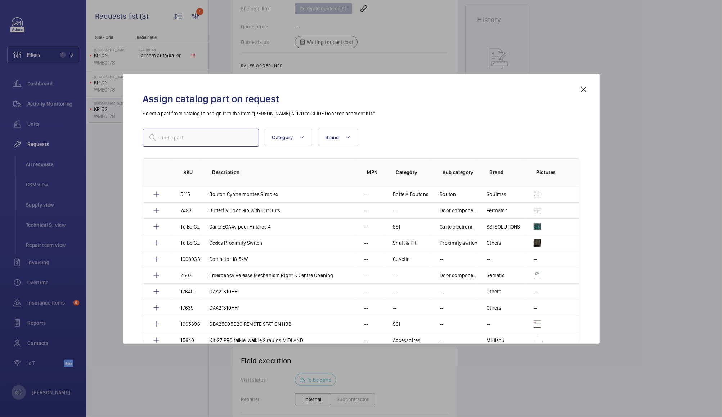
click at [227, 137] on input "text" at bounding box center [201, 138] width 116 height 18
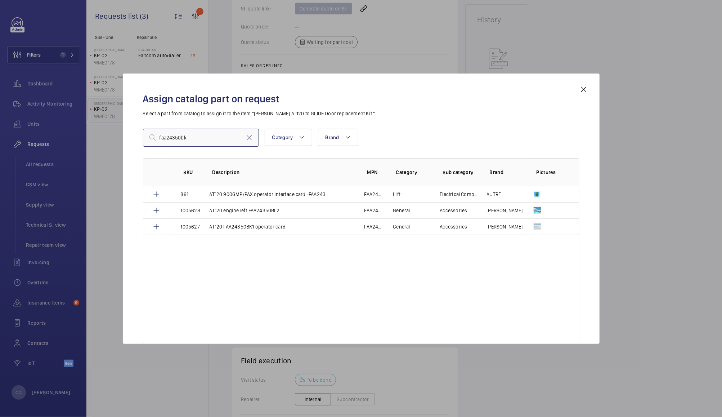
type input "faa24350bk"
click at [586, 89] on mat-icon at bounding box center [583, 89] width 9 height 9
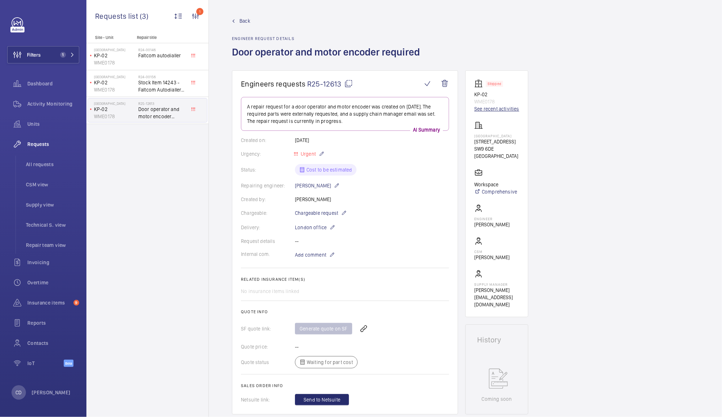
click at [502, 109] on link "See recent activities" at bounding box center [496, 108] width 45 height 7
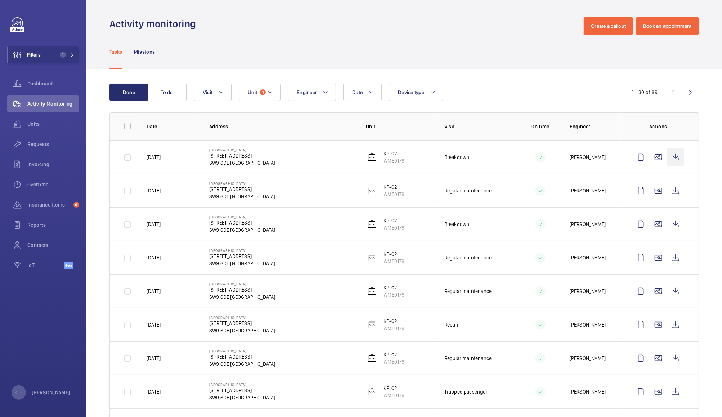
click at [671, 156] on wm-front-icon-button at bounding box center [675, 156] width 17 height 17
click at [39, 87] on span "Dashboard" at bounding box center [53, 83] width 52 height 7
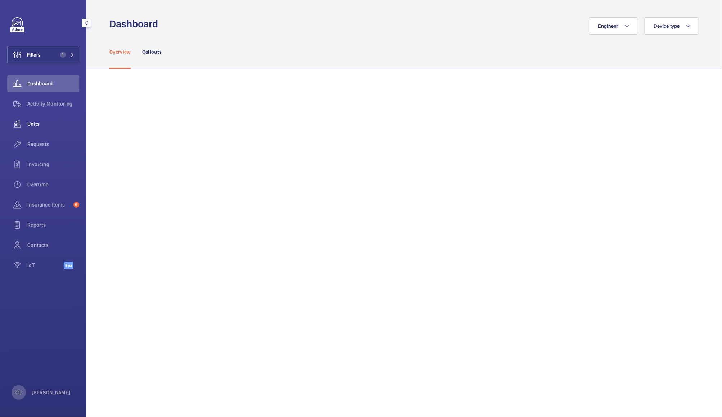
click at [25, 124] on wm-front-icon-button at bounding box center [17, 123] width 20 height 17
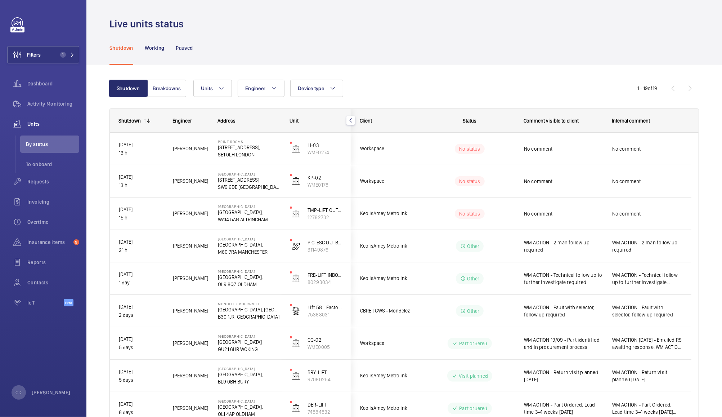
click at [660, 148] on span "No comment" at bounding box center [647, 148] width 70 height 7
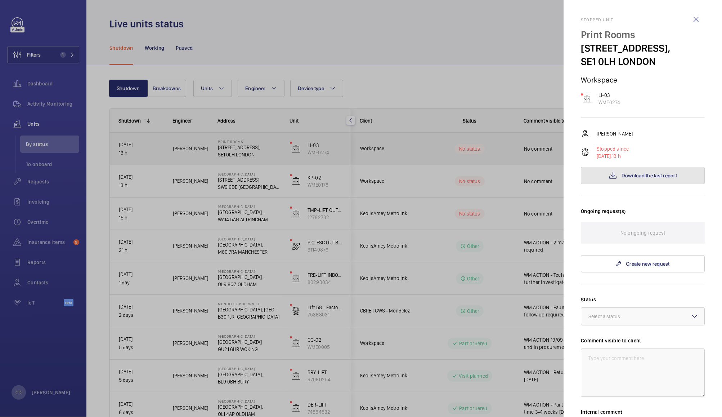
click at [670, 173] on span "Download the last report" at bounding box center [649, 175] width 55 height 6
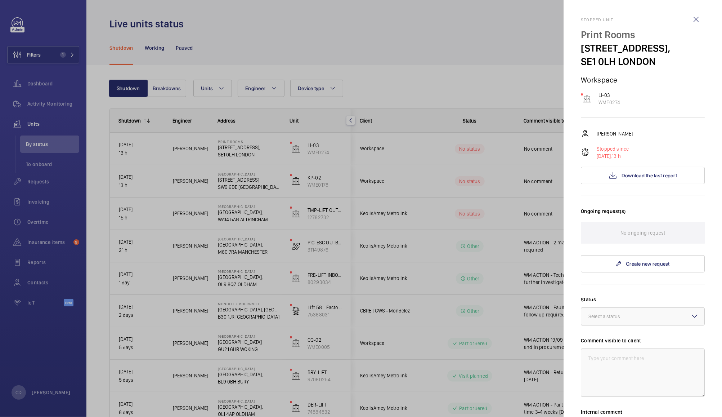
click at [654, 318] on div at bounding box center [642, 316] width 123 height 17
click at [619, 383] on span "Visit planned" at bounding box center [642, 383] width 109 height 7
click at [645, 371] on textarea at bounding box center [643, 372] width 124 height 48
type textarea "WM ACTION - 2 Man investigation required"
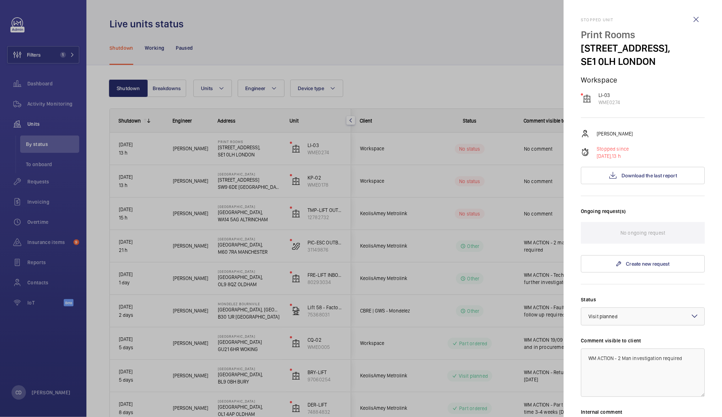
scroll to position [120, 0]
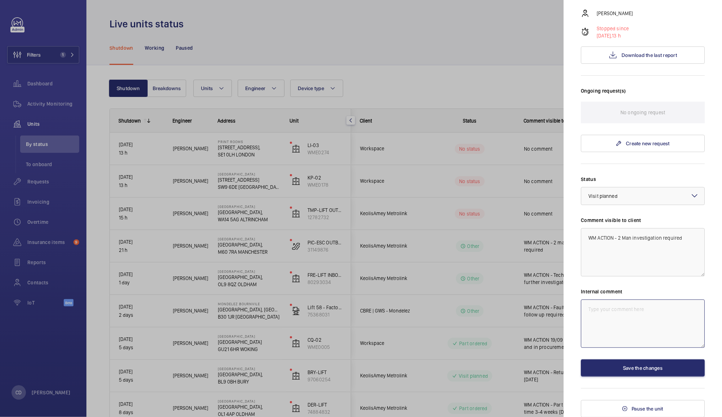
paste textarea "WM ACTION - 2 Man investigation required"
type textarea "WM ACTION - 2 Man investigation required"
click at [661, 370] on button "Save the changes" at bounding box center [643, 367] width 124 height 17
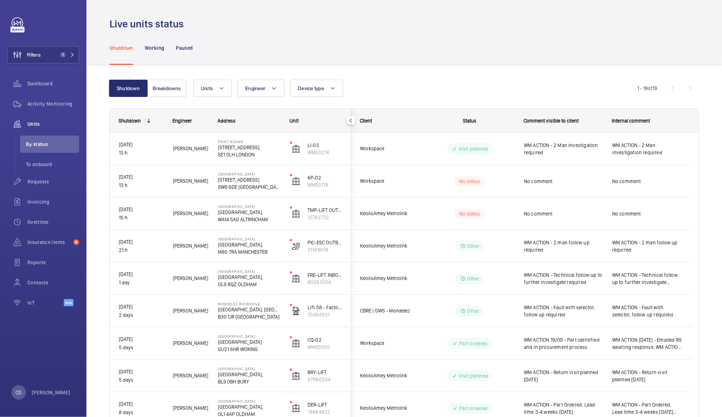
click at [644, 214] on span "No comment" at bounding box center [647, 213] width 70 height 7
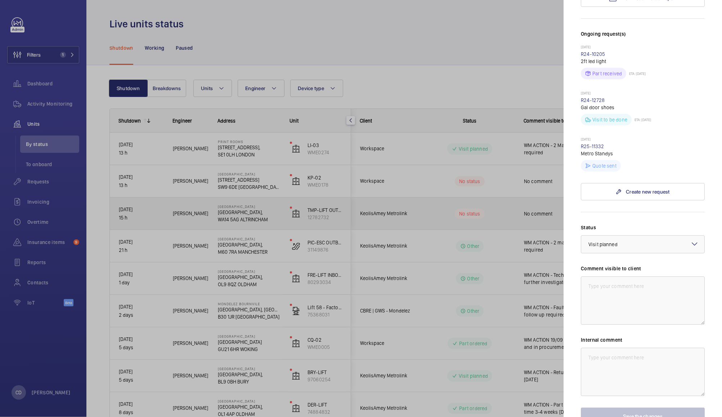
scroll to position [178, 0]
click at [671, 313] on textarea at bounding box center [643, 299] width 124 height 48
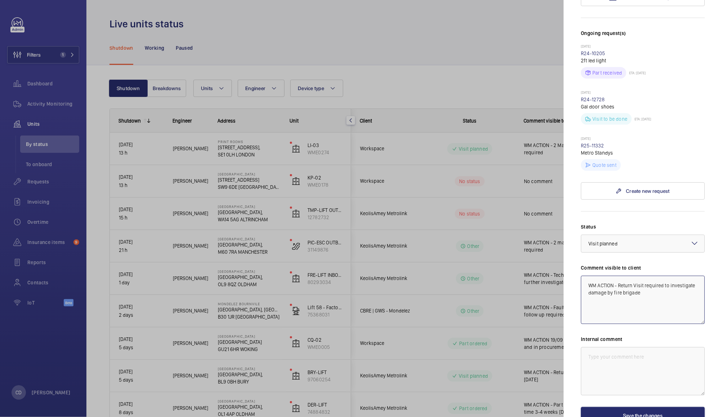
type textarea "WM ACTION - Return Visit required to investigate damage by fire brigade"
paste textarea "WM ACTION - Return Visit required to investigate damage by fire brigade"
type textarea "WM ACTION - Return Visit required to investigate damage by fire brigade"
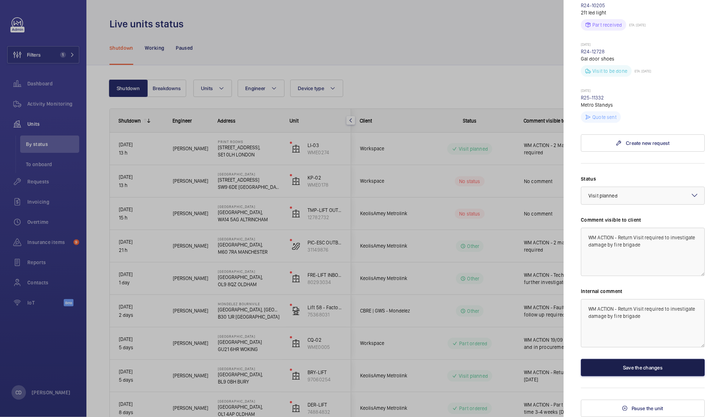
click at [664, 367] on button "Save the changes" at bounding box center [643, 367] width 124 height 17
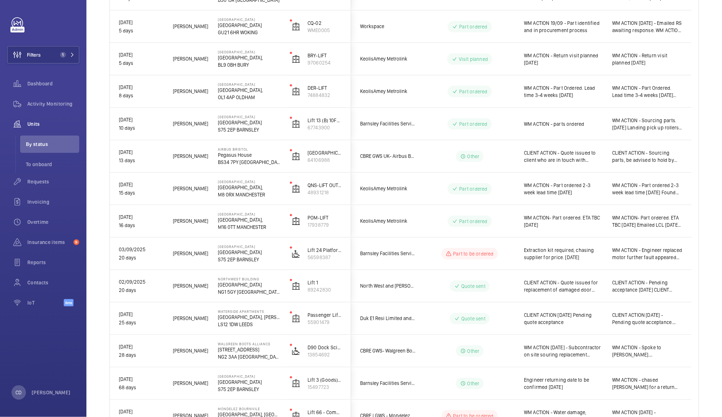
scroll to position [366, 0]
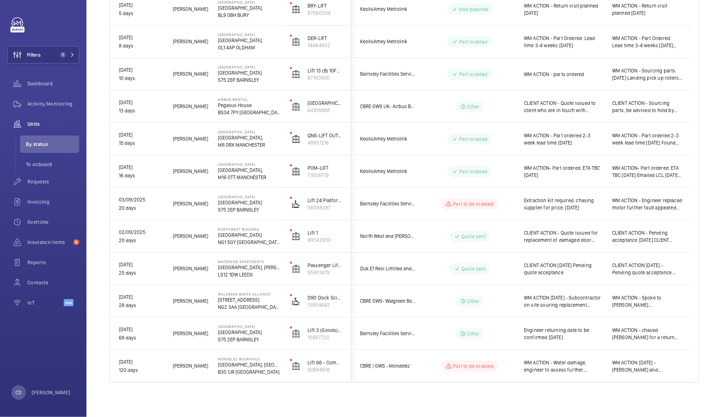
click at [591, 299] on span "WM ACTION [DATE] - Subcontractor on site souring replacement transformer" at bounding box center [563, 301] width 79 height 14
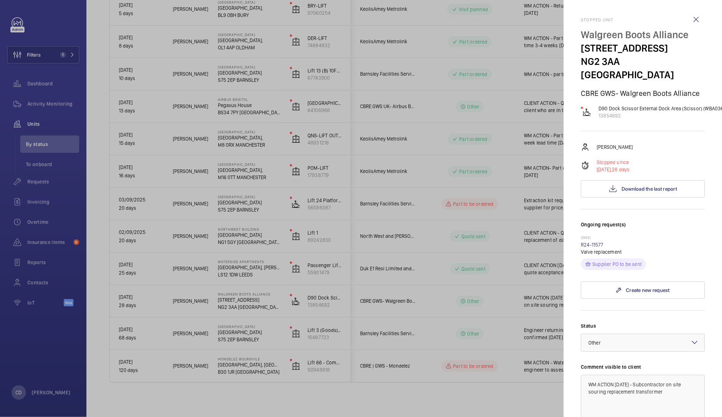
click at [534, 374] on div at bounding box center [361, 208] width 722 height 417
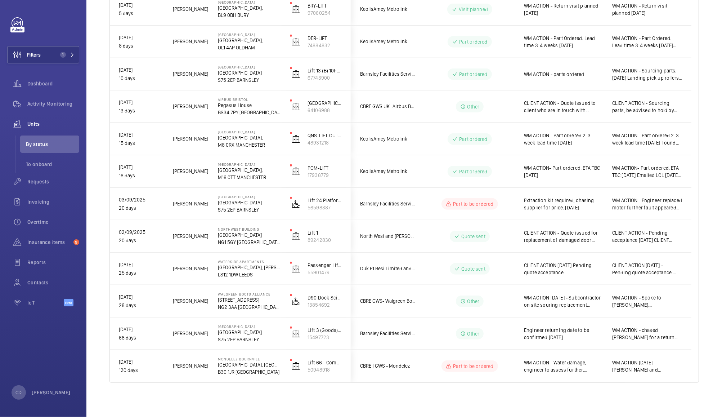
click at [659, 368] on span "WM ACTION [DATE] - [PERSON_NAME] and [PERSON_NAME] for update. WM ACTION 28/08 …" at bounding box center [647, 366] width 70 height 14
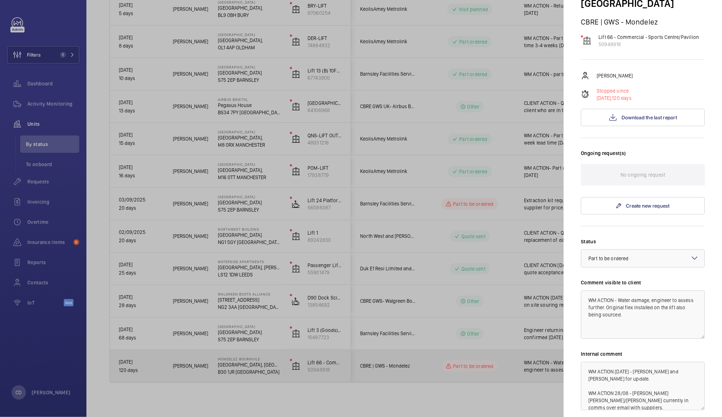
scroll to position [90, 0]
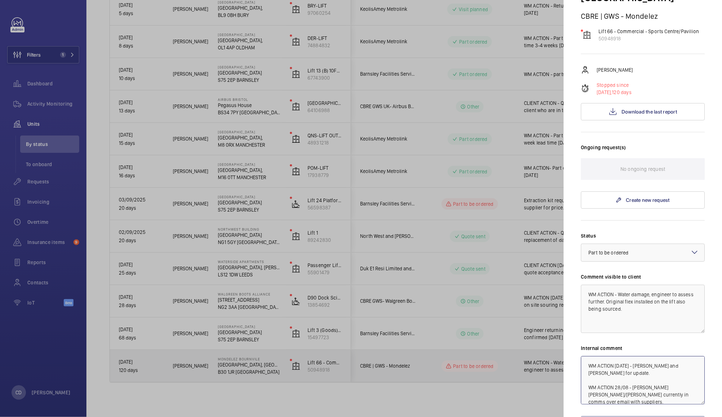
click at [673, 356] on textarea "WM ACTION [DATE] - [PERSON_NAME] and [PERSON_NAME] for update. WM ACTION 28/08 …" at bounding box center [643, 380] width 124 height 48
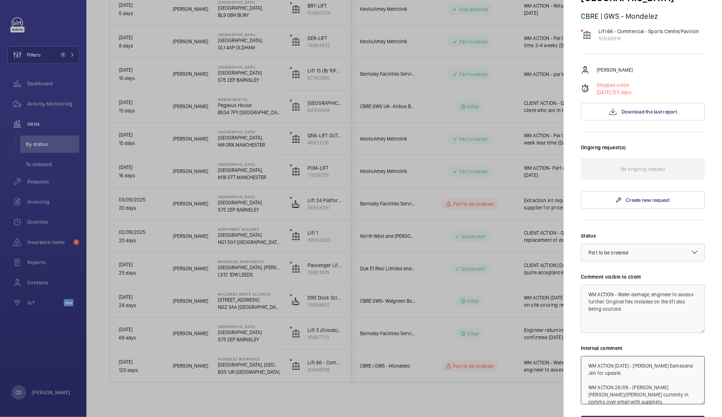
type textarea "WM ACTION 12/09/25 - Chased Connor Eames and Jen for update. WM ACTION 28/08 - …"
click at [663, 416] on button "Save the changes" at bounding box center [643, 424] width 124 height 17
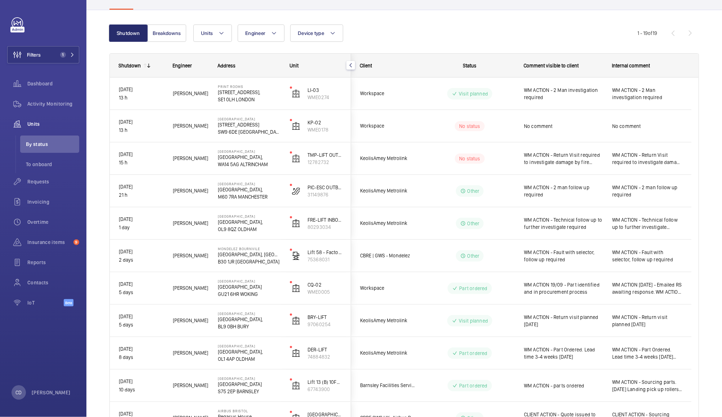
scroll to position [0, 0]
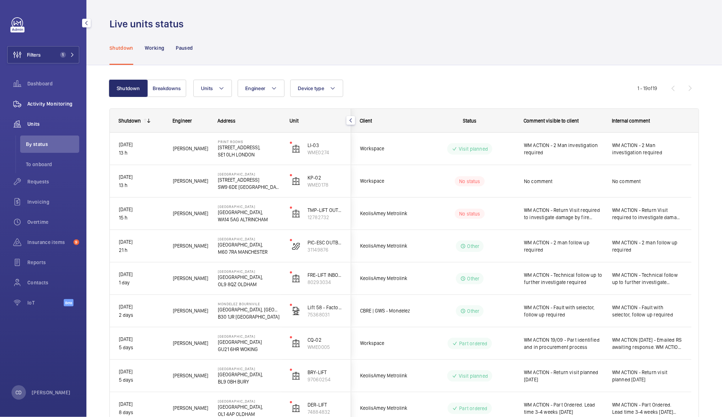
click at [53, 99] on div "Activity Monitoring" at bounding box center [43, 103] width 72 height 17
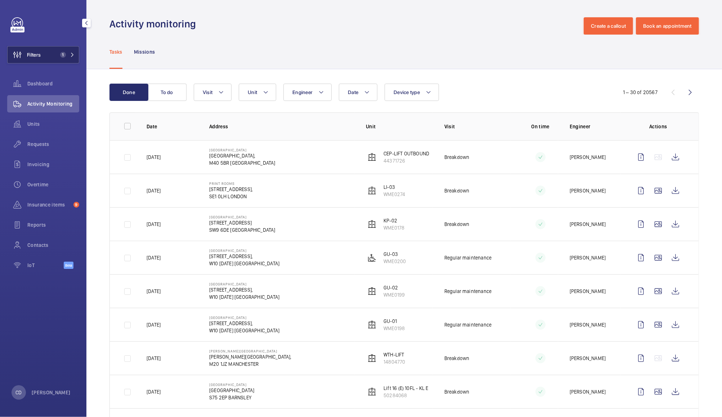
click at [38, 59] on span "Filters" at bounding box center [24, 54] width 33 height 17
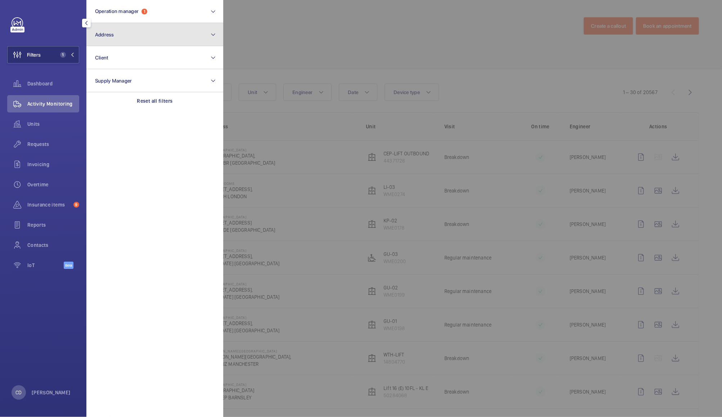
click at [126, 34] on button "Address" at bounding box center [154, 34] width 137 height 23
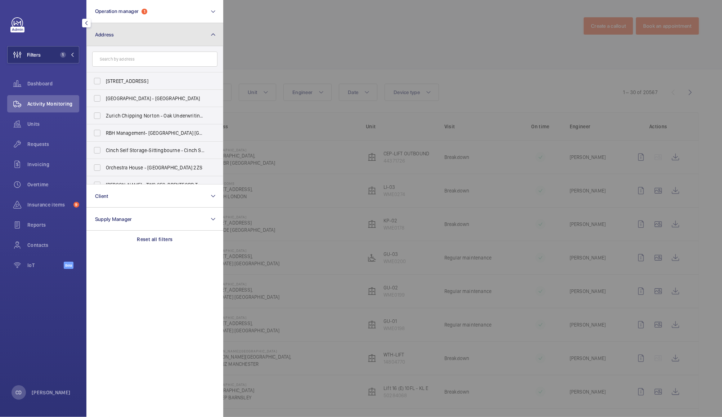
click at [131, 32] on button "Address" at bounding box center [154, 34] width 137 height 23
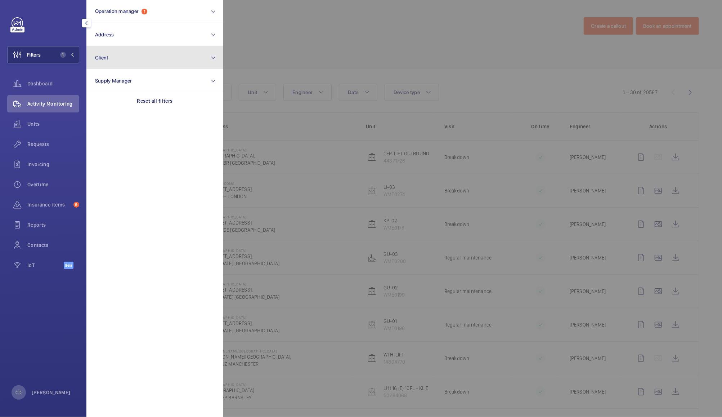
click at [125, 61] on button "Client" at bounding box center [154, 57] width 137 height 23
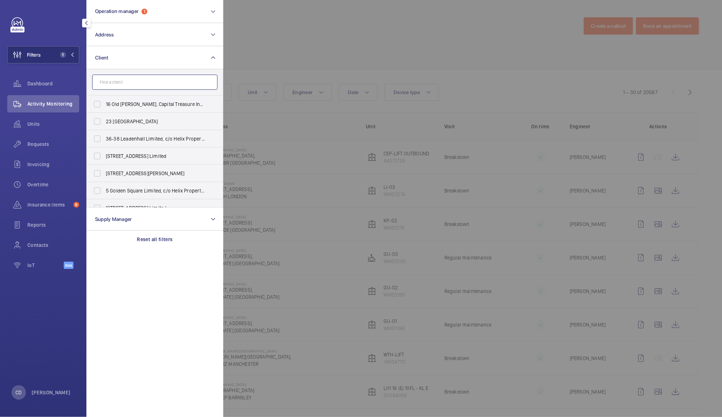
click at [136, 80] on input "text" at bounding box center [154, 82] width 125 height 15
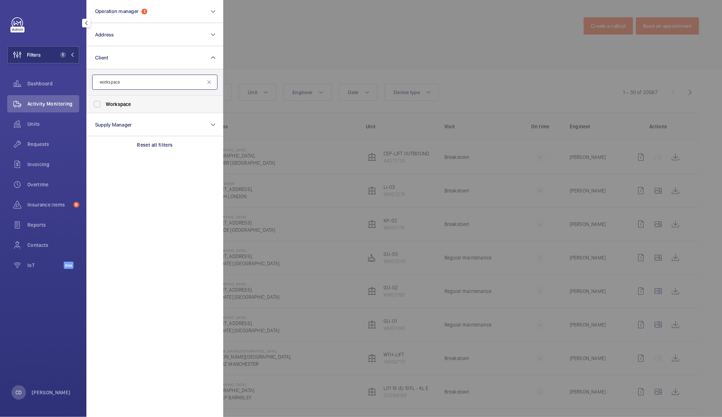
type input "workspace"
click at [130, 105] on span "Workspace" at bounding box center [118, 104] width 25 height 6
click at [104, 105] on input "Workspace" at bounding box center [97, 104] width 14 height 14
checkbox input "true"
click at [343, 30] on div at bounding box center [584, 208] width 722 height 417
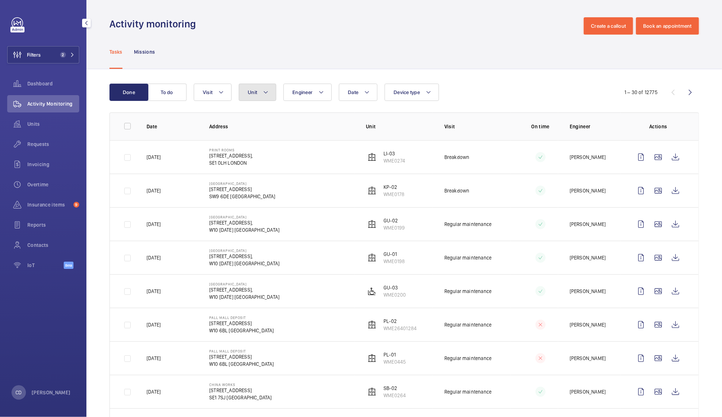
click at [260, 92] on button "Unit" at bounding box center [257, 92] width 37 height 17
type input "sh-05"
click at [284, 151] on label "SH-05 , WME0155" at bounding box center [301, 158] width 125 height 17
click at [261, 151] on input "SH-05 , WME0155" at bounding box center [254, 158] width 14 height 14
checkbox input "true"
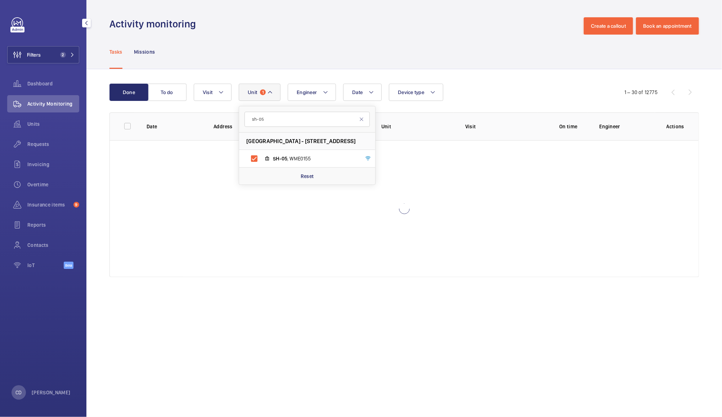
click at [472, 69] on div "Done To do Date Engineer Unit 1 sh-05 Shepherds Building - Charecroft Way, W14 …" at bounding box center [404, 181] width 636 height 225
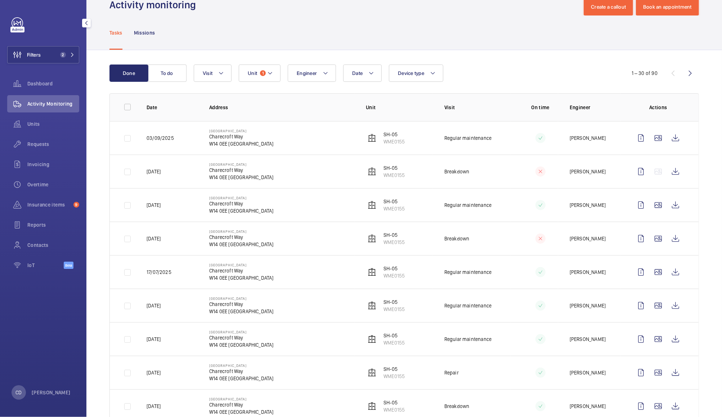
scroll to position [20, 0]
click at [668, 238] on wm-front-icon-button at bounding box center [675, 237] width 17 height 17
click at [272, 77] on button "Unit 1" at bounding box center [260, 72] width 42 height 17
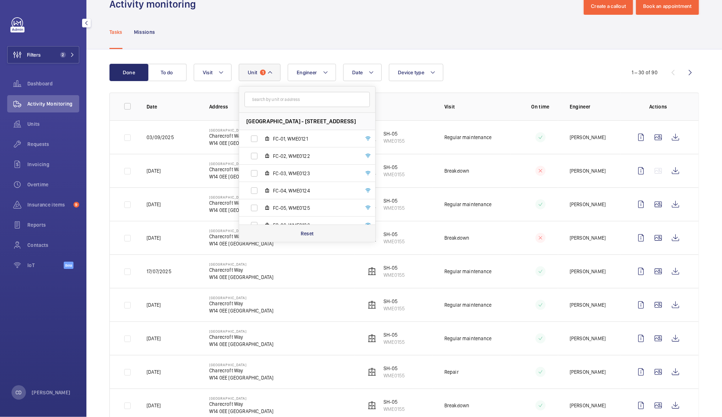
click at [314, 234] on p "Reset" at bounding box center [307, 233] width 13 height 7
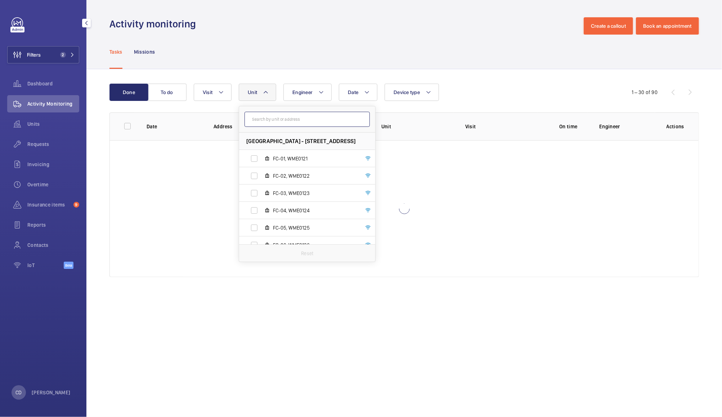
click at [289, 116] on input "text" at bounding box center [307, 119] width 125 height 15
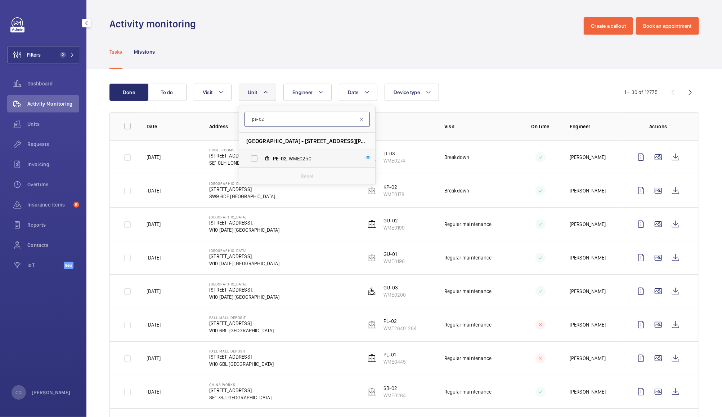
type input "pe-02"
click at [291, 157] on span "PE-02 , WME0250" at bounding box center [315, 158] width 84 height 7
click at [261, 157] on input "PE-02 , WME0250" at bounding box center [254, 158] width 14 height 14
checkbox input "true"
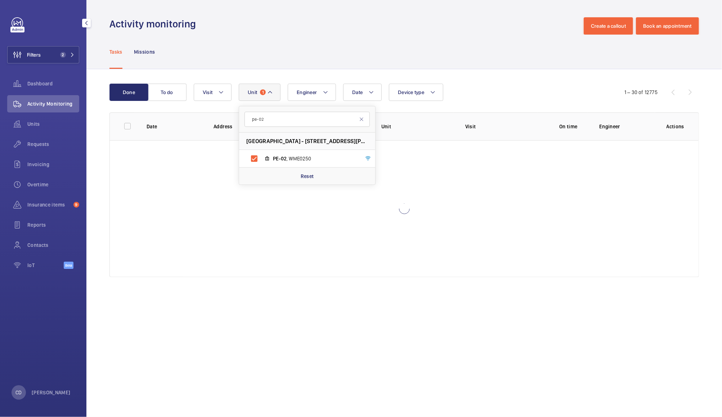
click at [434, 36] on div "Tasks Missions" at bounding box center [403, 52] width 589 height 34
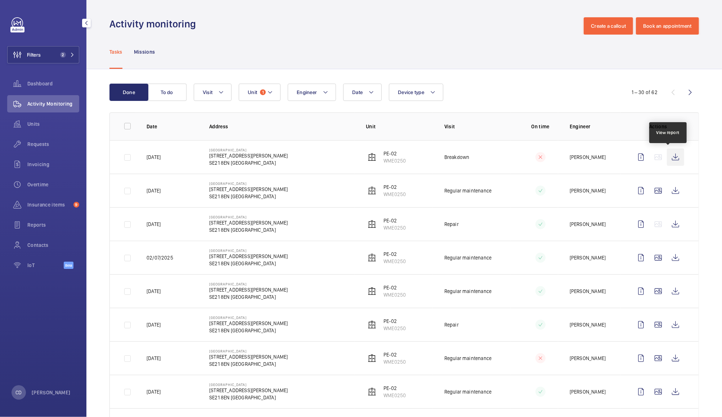
click at [669, 157] on wm-front-icon-button at bounding box center [675, 156] width 17 height 17
click at [672, 160] on wm-front-icon-button at bounding box center [675, 156] width 17 height 17
click at [303, 52] on div "Tasks Missions" at bounding box center [403, 52] width 589 height 34
drag, startPoint x: 279, startPoint y: 239, endPoint x: 467, endPoint y: 150, distance: 207.6
click at [0, 0] on tbody "31/08/2025 Parkhall Business Centre 40 Martell Road, Dulwich SE21 8EN LONDON PE…" at bounding box center [0, 0] width 0 height 0
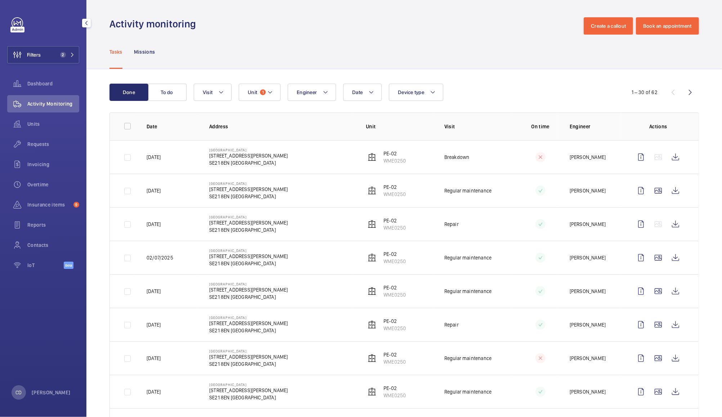
click at [259, 34] on div "Activity monitoring Create a callout Book an appointment" at bounding box center [403, 25] width 589 height 17
click at [256, 86] on button "Unit 1" at bounding box center [260, 92] width 42 height 17
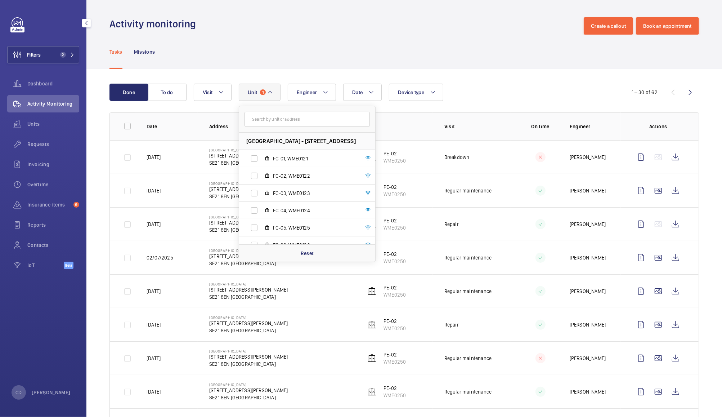
click at [285, 122] on input "text" at bounding box center [307, 119] width 125 height 15
type input "parkhall"
click at [255, 160] on input "PE-01, WME0249" at bounding box center [254, 158] width 14 height 14
checkbox input "true"
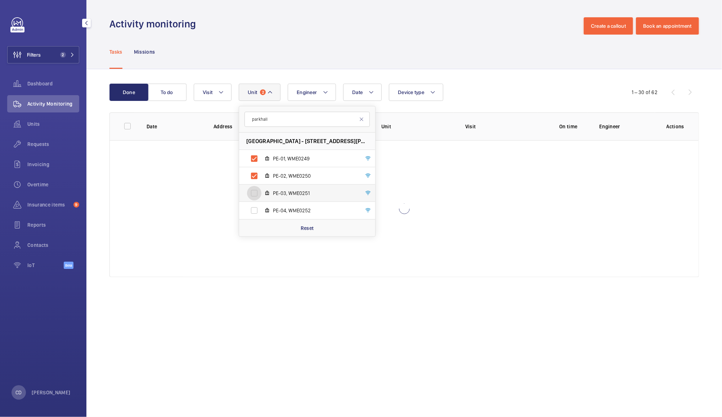
click at [256, 191] on input "PE-03, WME0251" at bounding box center [254, 193] width 14 height 14
checkbox input "true"
click at [255, 211] on input "PE-04, WME0252" at bounding box center [254, 210] width 14 height 14
checkbox input "true"
click at [492, 84] on div "Date Engineer Unit 4 parkhall Parkhall Business Centre - 40 Martell Road, Dulwi…" at bounding box center [403, 92] width 419 height 17
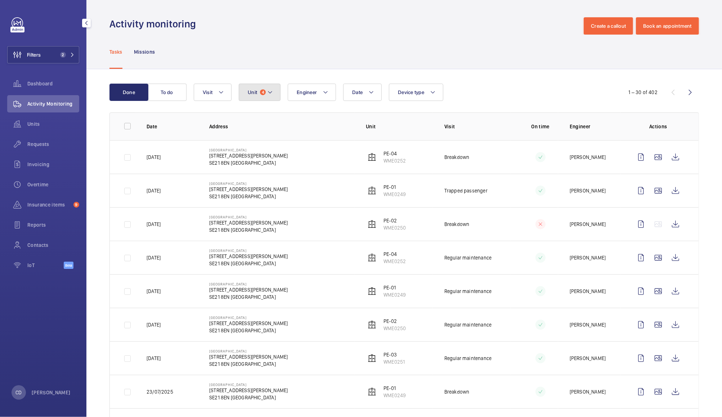
click at [269, 94] on mat-icon at bounding box center [270, 92] width 6 height 9
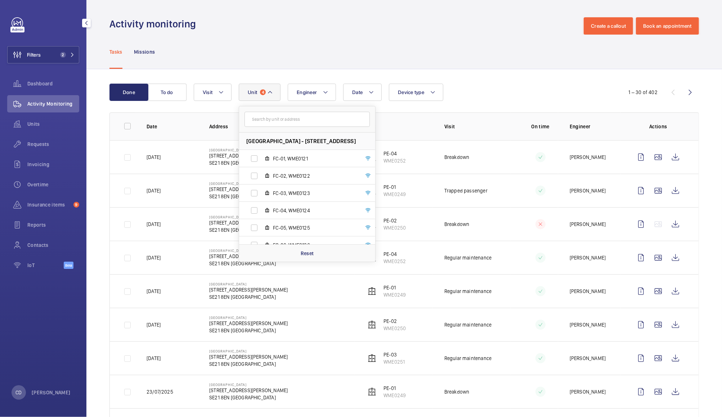
click at [275, 119] on input "text" at bounding box center [307, 119] width 125 height 15
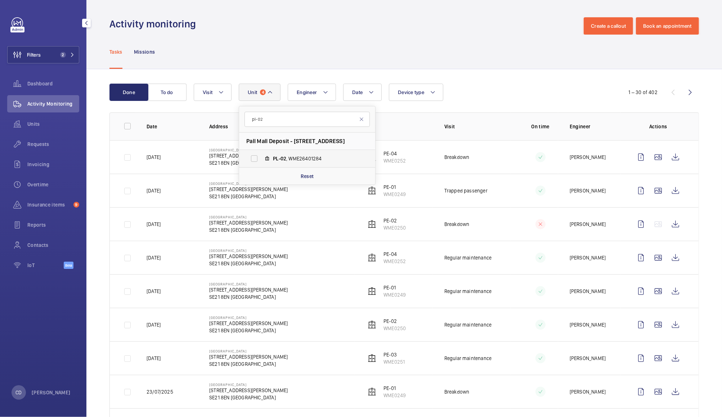
type input "pl-02"
click at [300, 157] on span "PL-02 , WME26401284" at bounding box center [315, 158] width 84 height 7
click at [261, 157] on input "PL-02 , WME26401284" at bounding box center [254, 158] width 14 height 14
checkbox input "true"
